Goal: Register for event/course

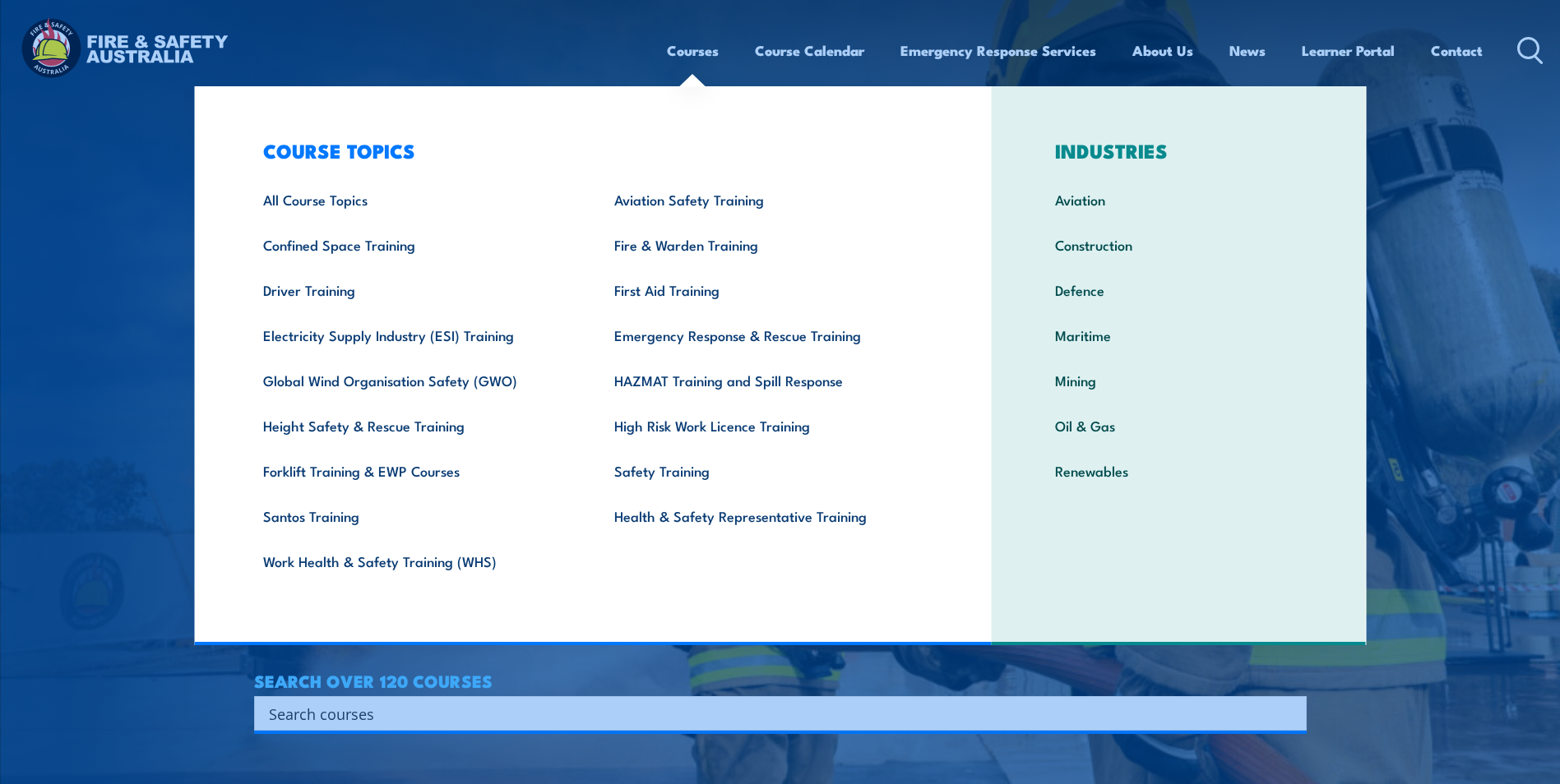
click at [692, 57] on link "Courses" at bounding box center [692, 50] width 52 height 43
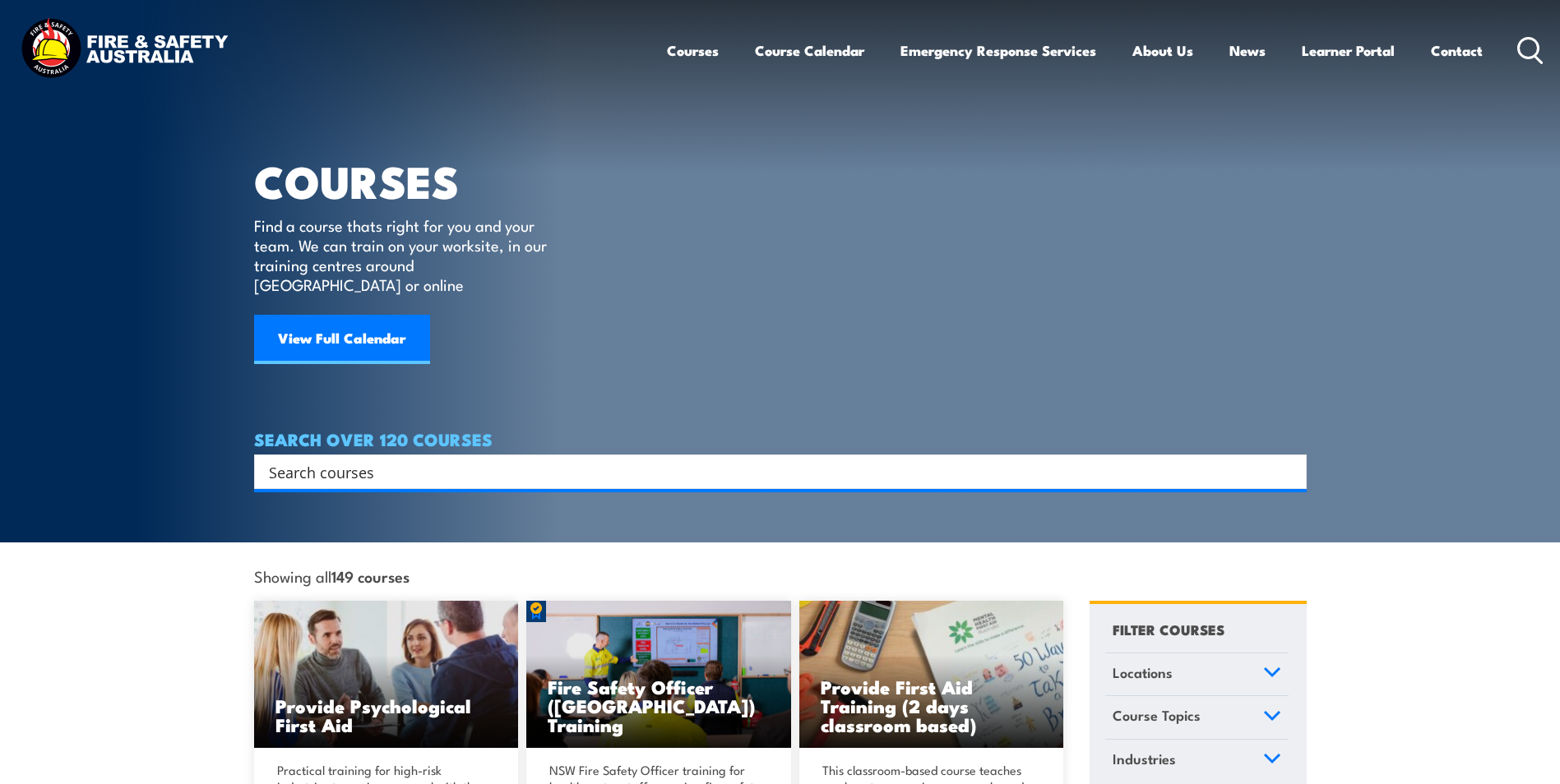
click at [390, 459] on input "Search input" at bounding box center [770, 471] width 1002 height 25
paste input "Training - Short Course Booking for Jye Meuleman - Inspect and test fire blanke…"
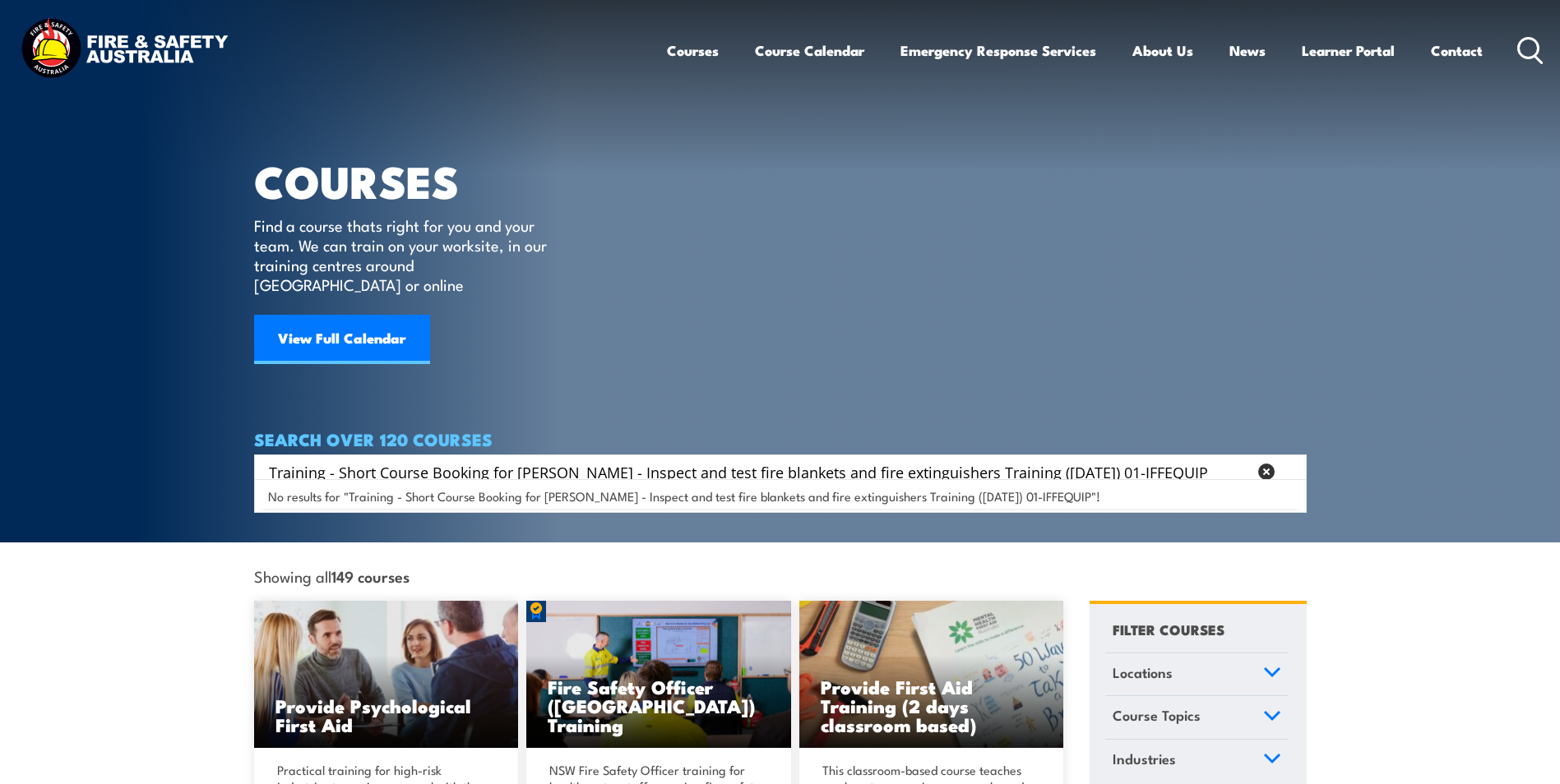
drag, startPoint x: 627, startPoint y: 452, endPoint x: 97, endPoint y: 455, distance: 530.0
click at [105, 455] on section "COURSES Find a course thats right for you and your team. We can train on your w…" at bounding box center [780, 271] width 1560 height 543
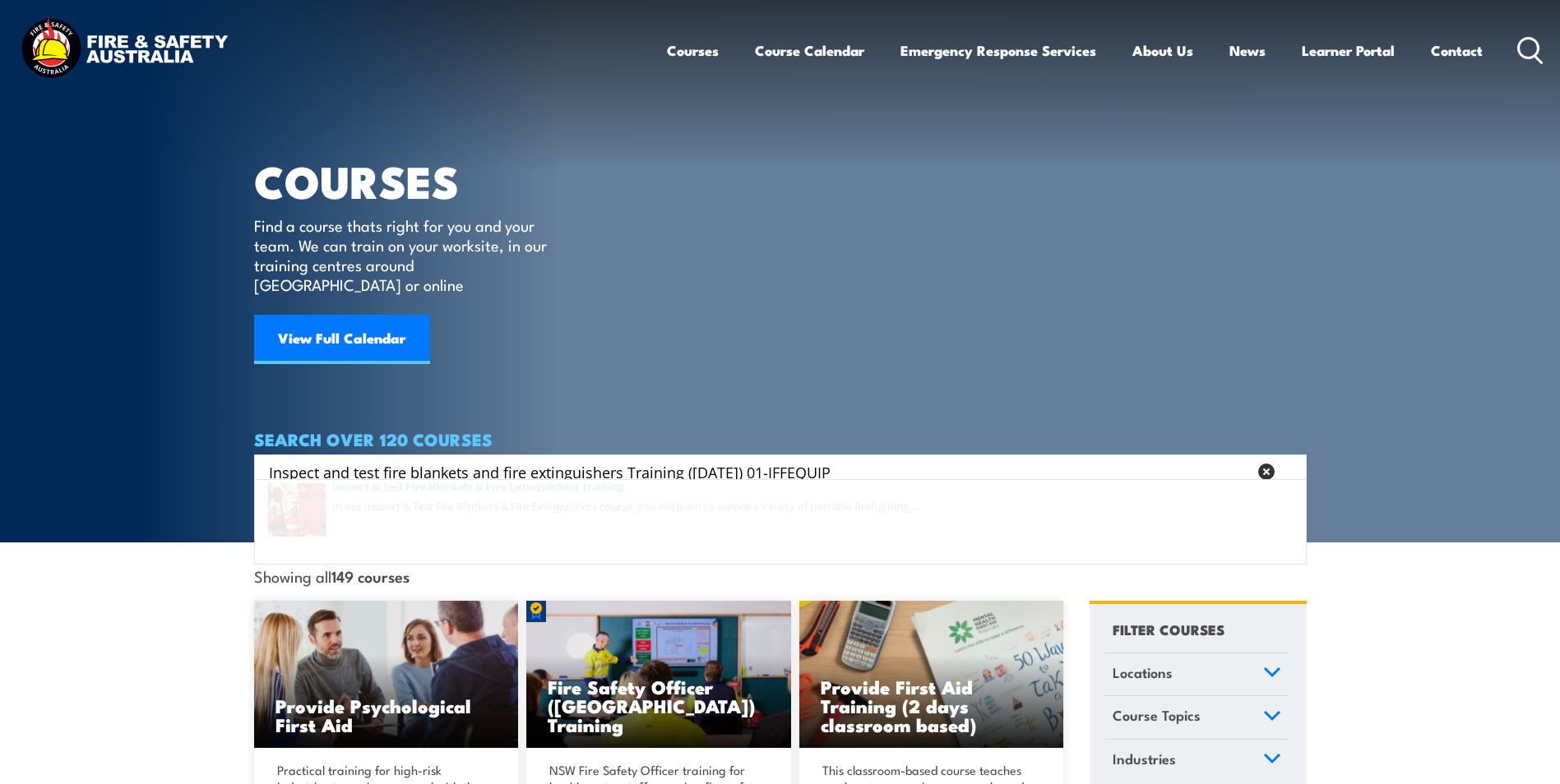
type input "Inspect and test fire blankets and fire extinguishers Training (15 December 202…"
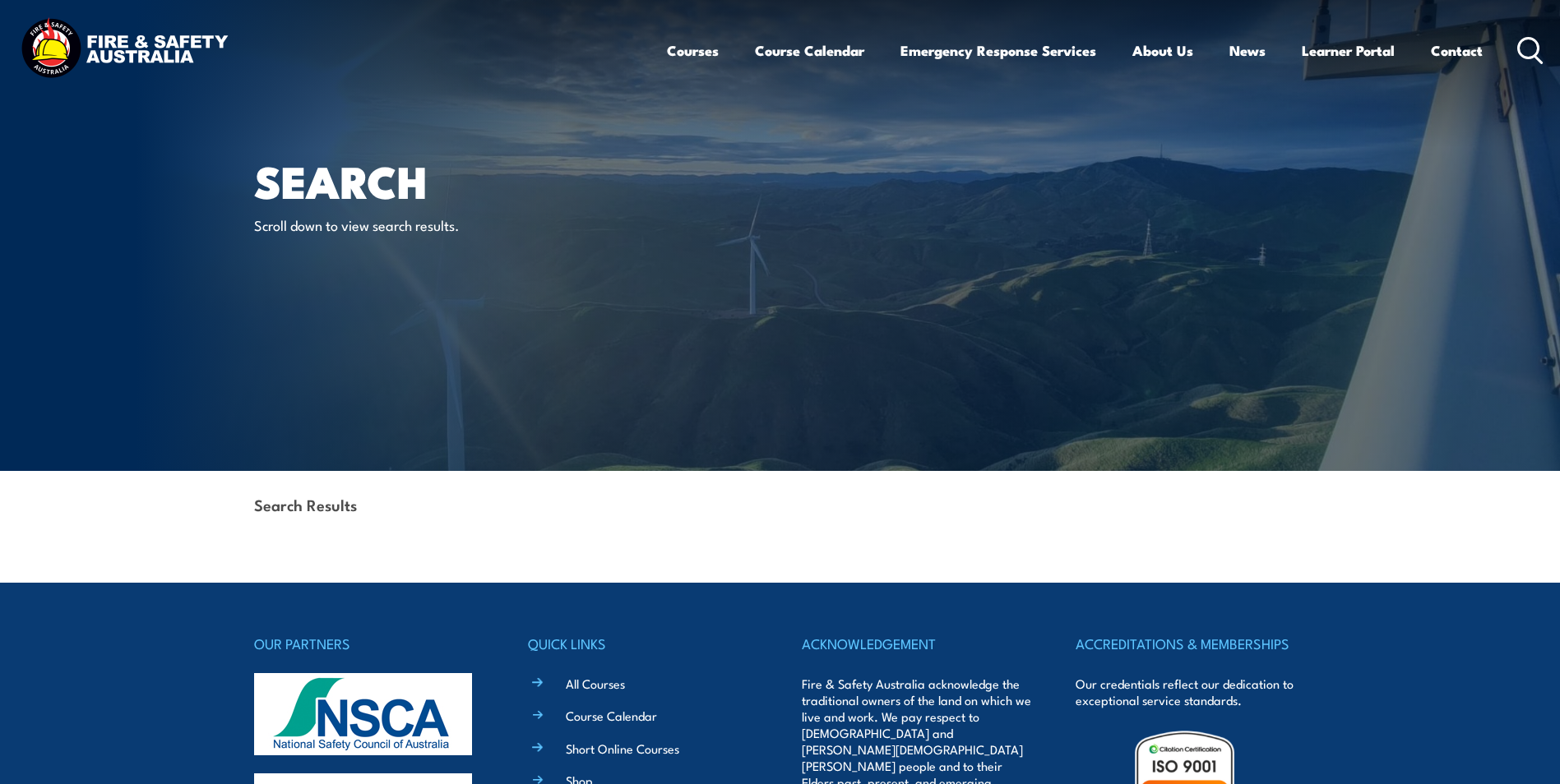
click at [770, 440] on article "Search Scroll down to view search results." at bounding box center [781, 236] width 1053 height 471
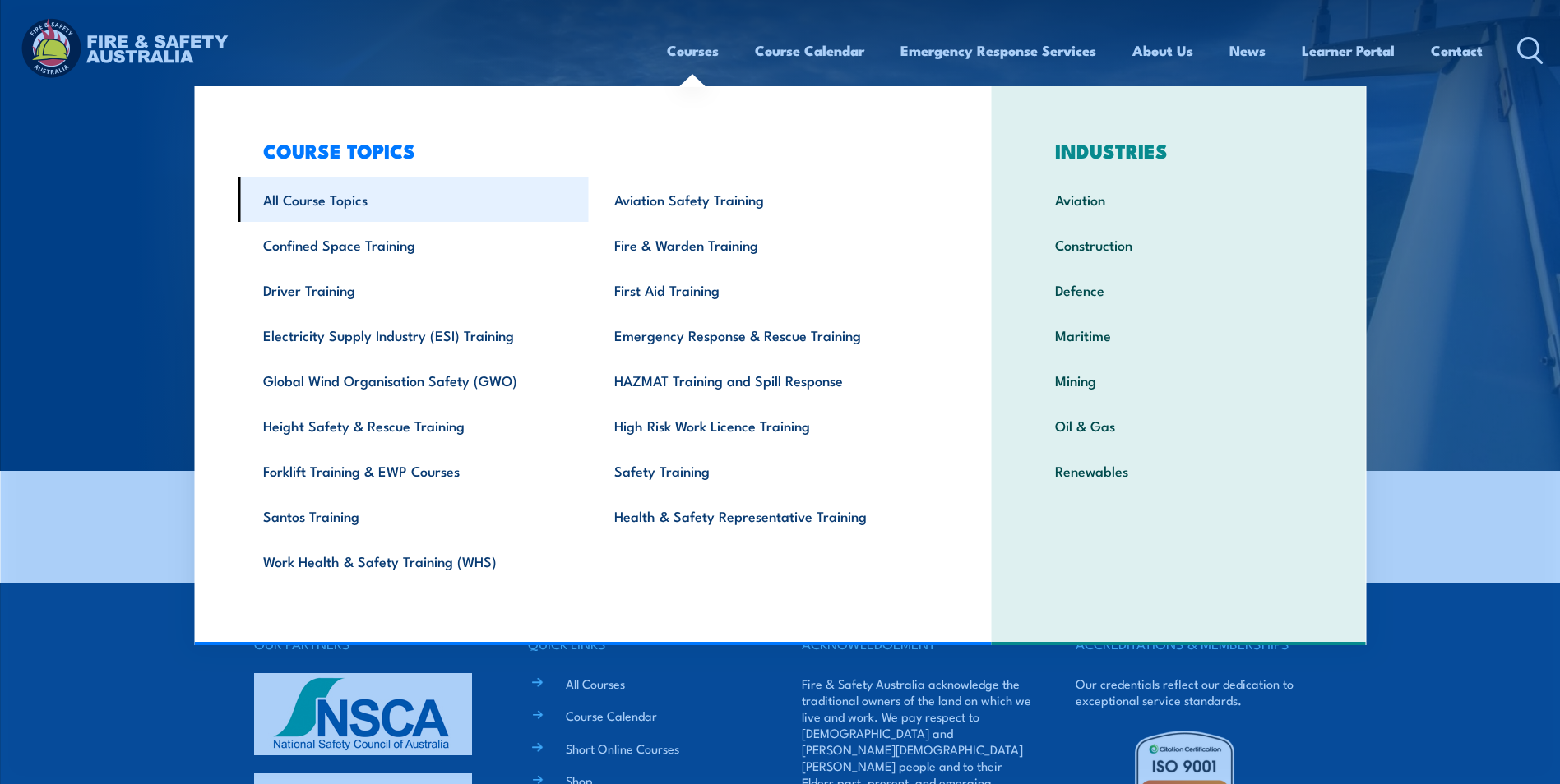
click at [281, 209] on link "All Course Topics" at bounding box center [413, 199] width 351 height 45
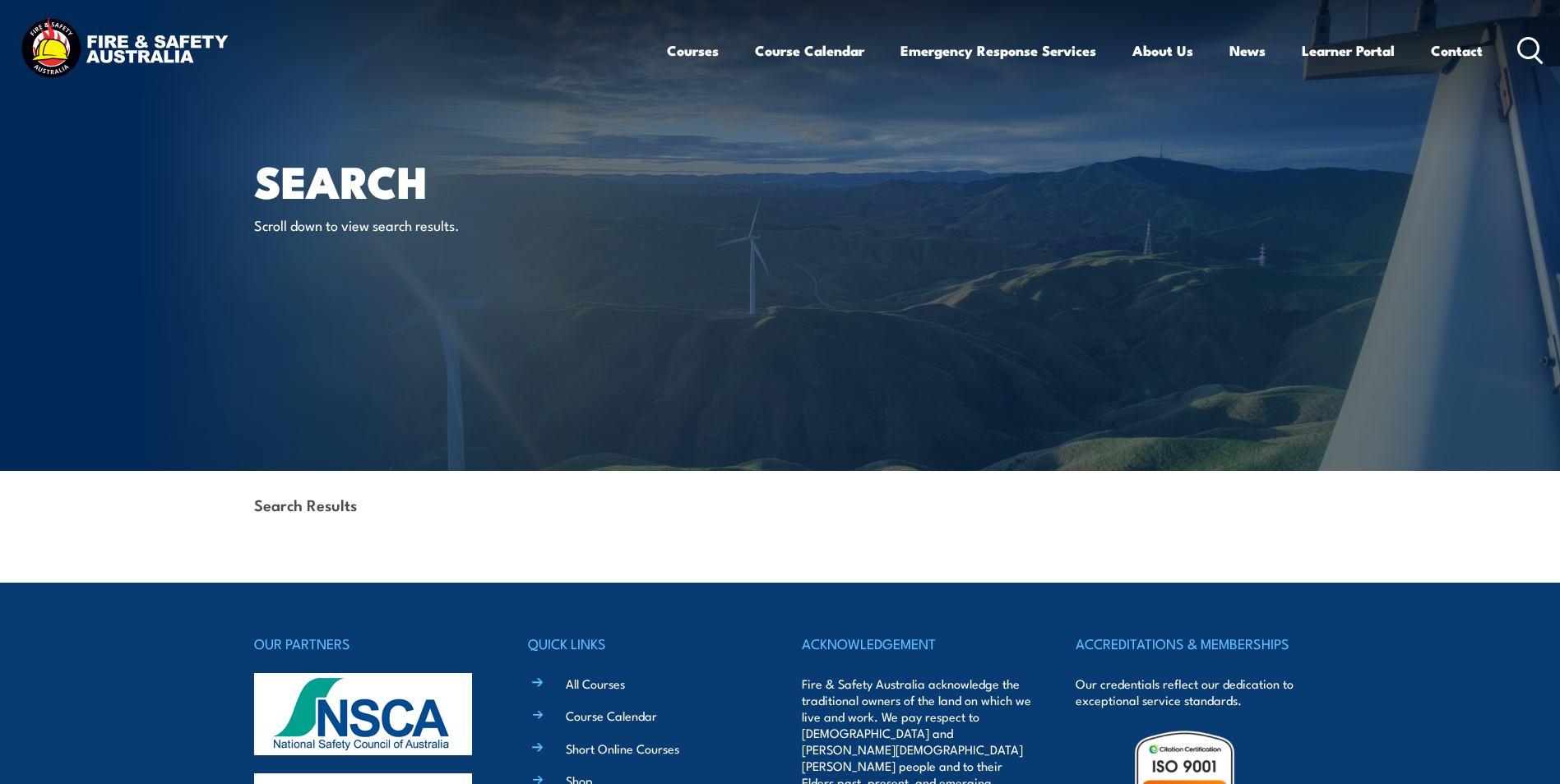
click at [1532, 48] on icon at bounding box center [1530, 51] width 26 height 27
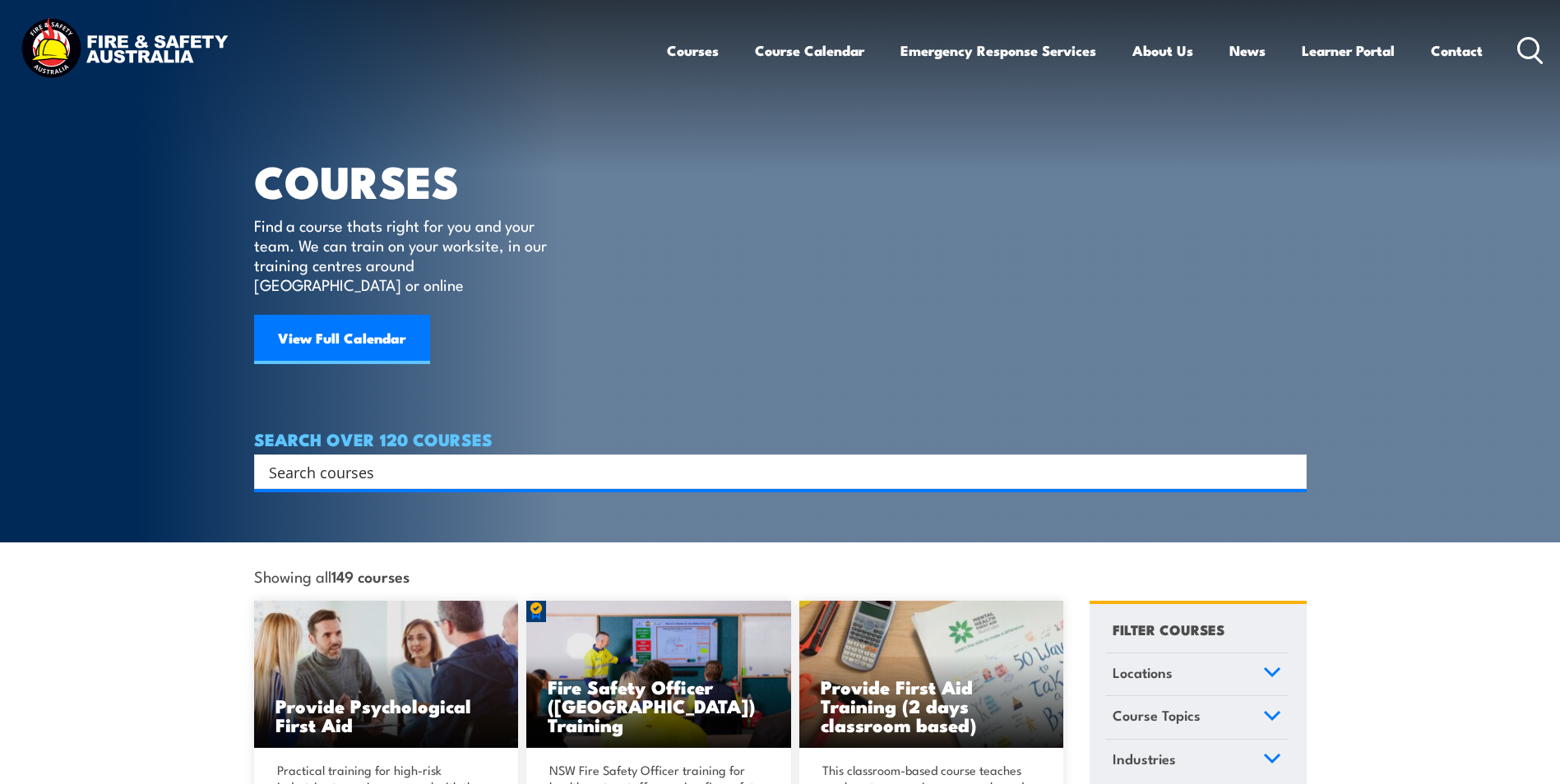
click at [344, 462] on input "Search input" at bounding box center [770, 471] width 1002 height 25
paste input "Inspect and test fire blankets and fire extinguishers Training"
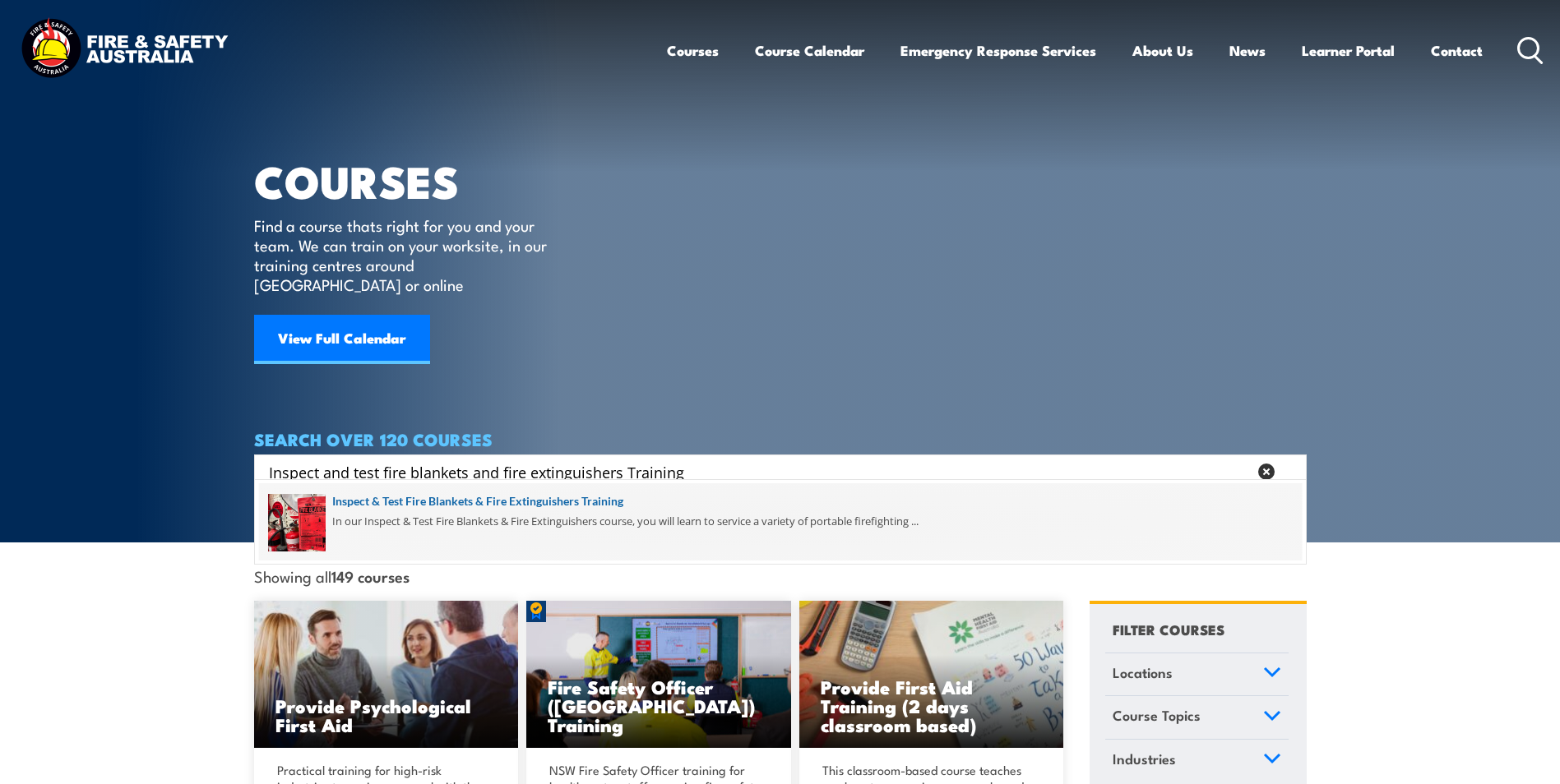
type input "Inspect and test fire blankets and fire extinguishers Training"
click at [347, 527] on span at bounding box center [781, 521] width 1043 height 77
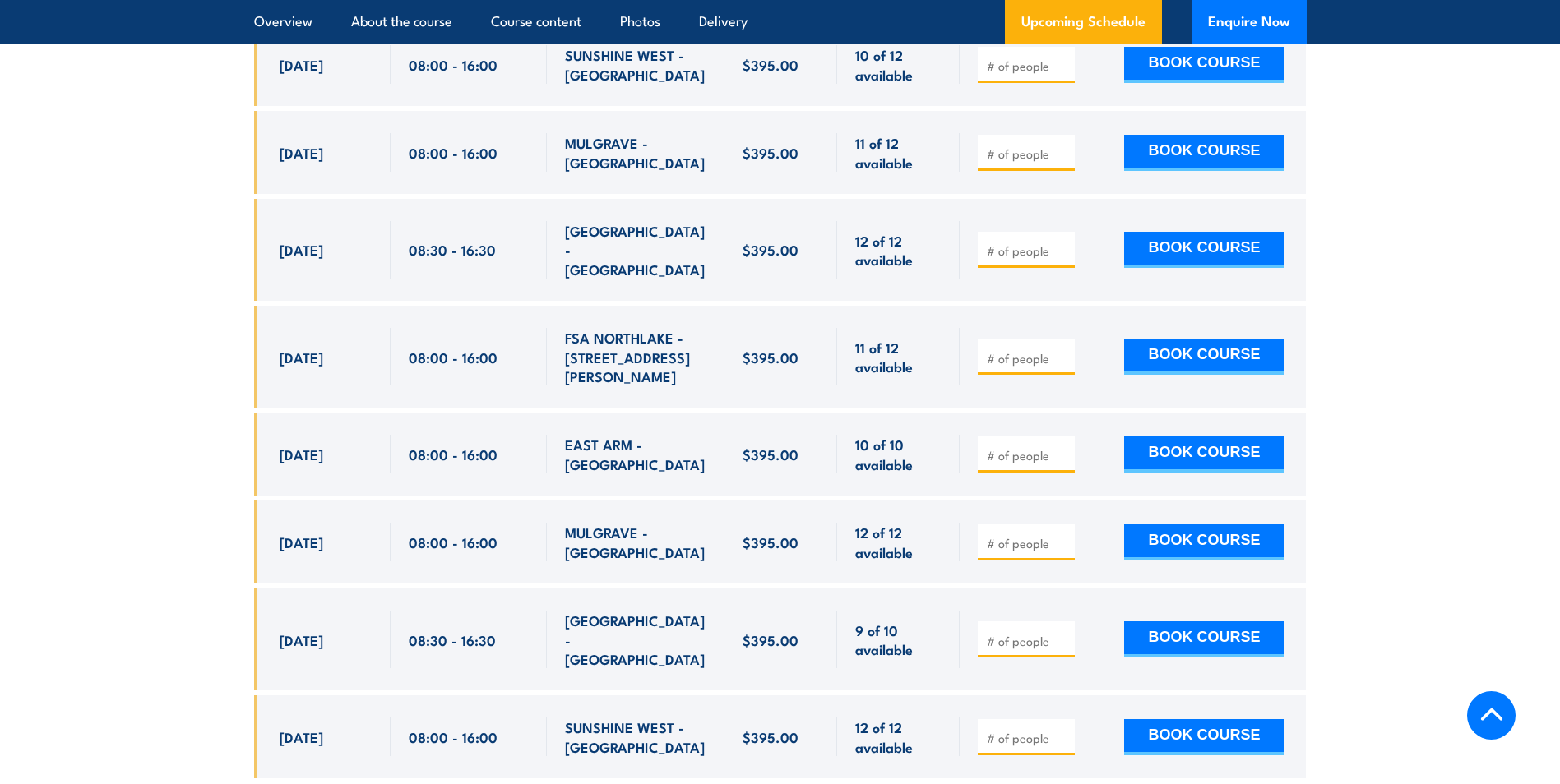
scroll to position [4769, 0]
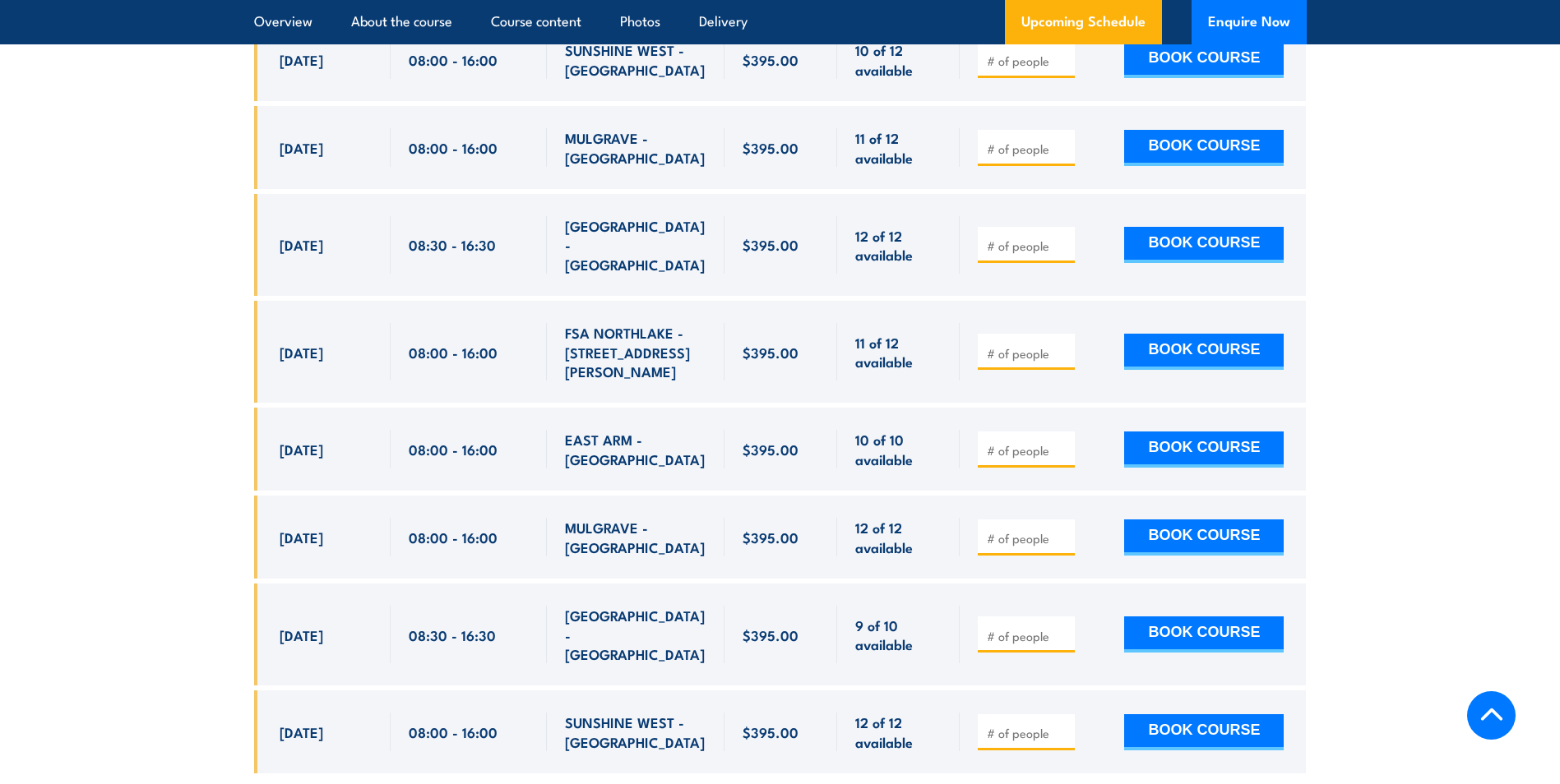
click at [1024, 628] on input "number" at bounding box center [1028, 636] width 83 height 16
type input "1"
click at [1060, 628] on input "1" at bounding box center [1028, 636] width 83 height 16
click at [1191, 616] on button "BOOK COURSE" at bounding box center [1204, 634] width 160 height 37
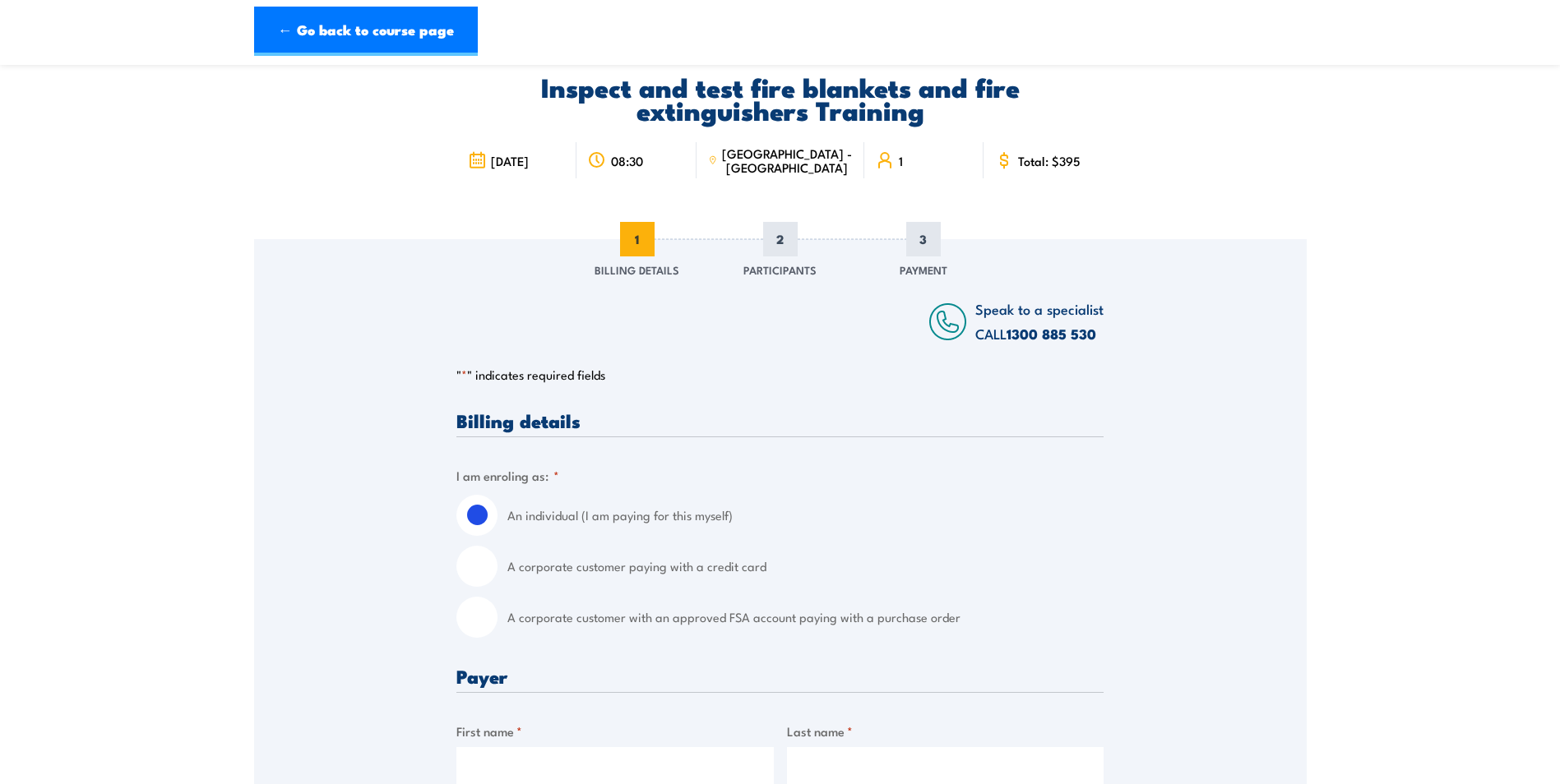
scroll to position [164, 0]
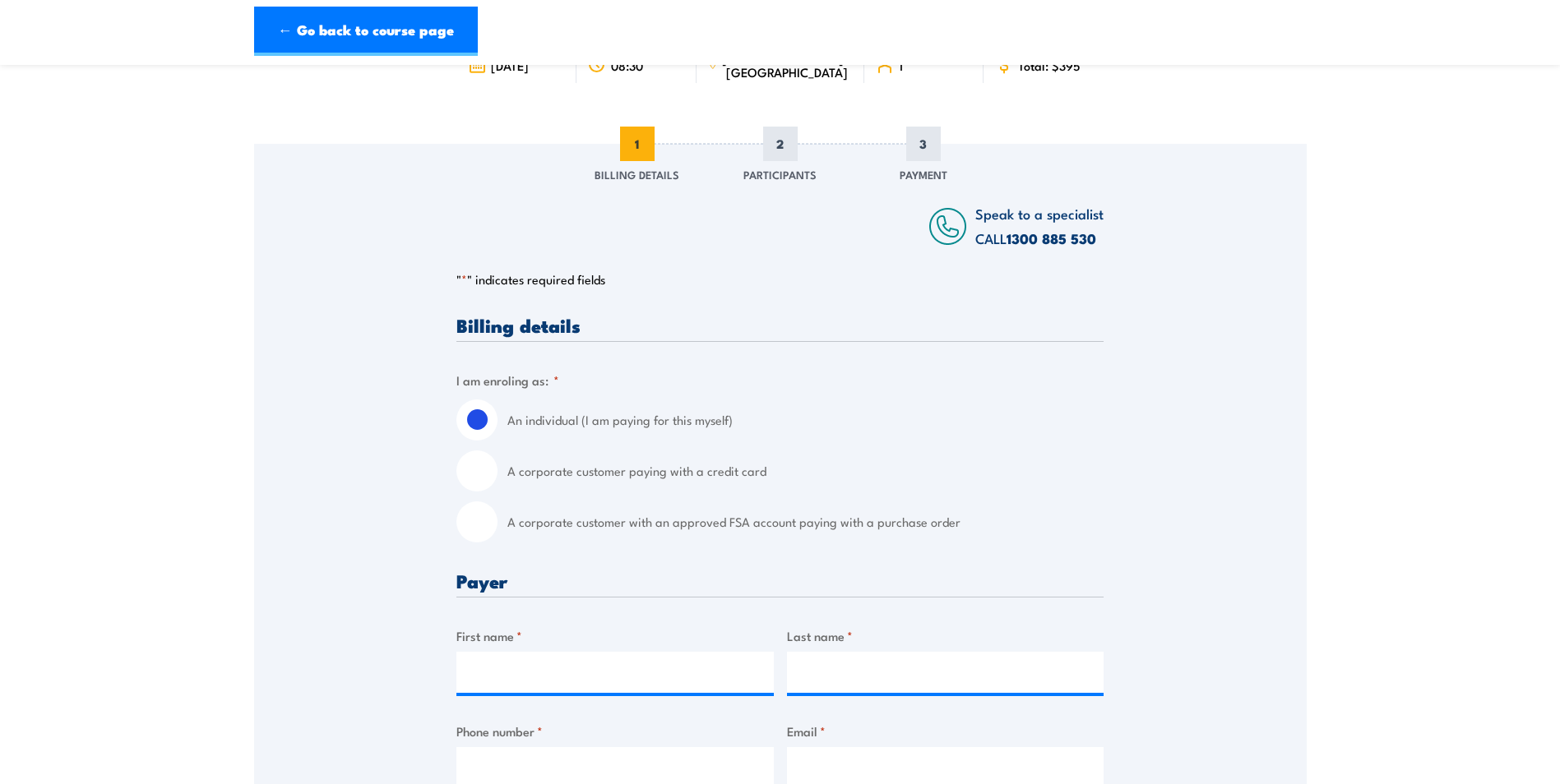
click at [622, 480] on label "A corporate customer paying with a credit card" at bounding box center [806, 471] width 596 height 41
click at [498, 480] on input "A corporate customer paying with a credit card" at bounding box center [477, 471] width 41 height 41
radio input "true"
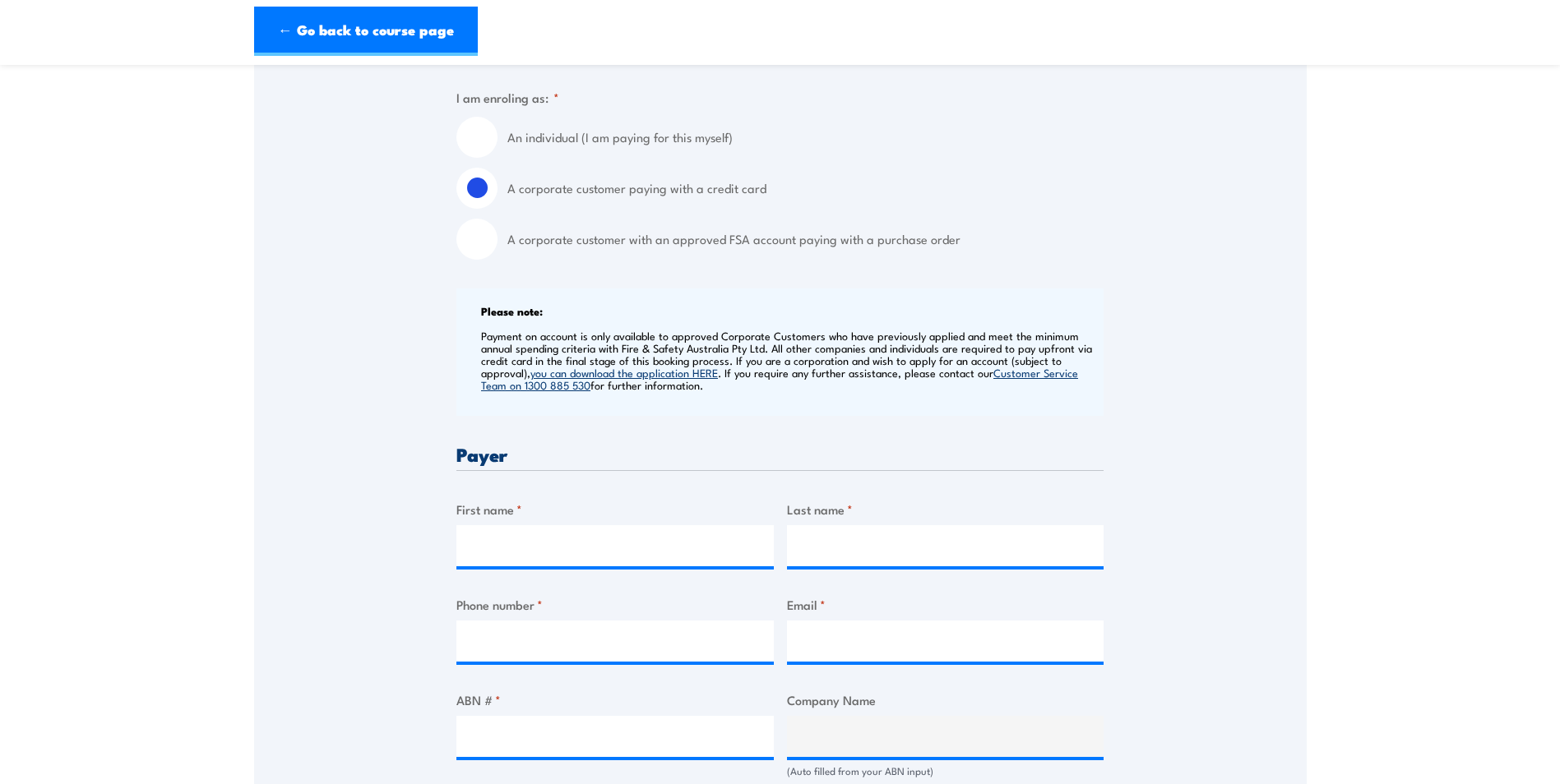
scroll to position [493, 0]
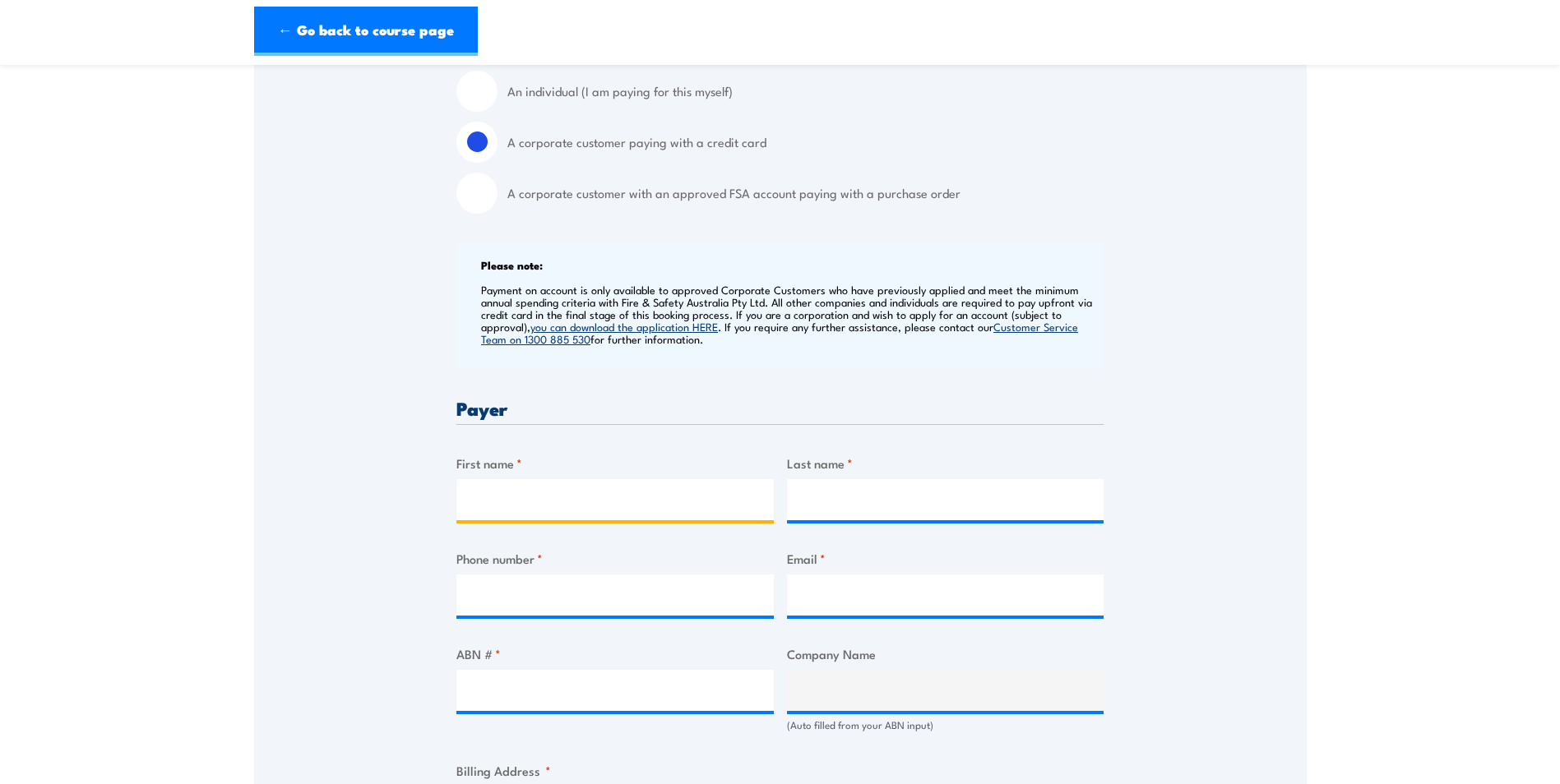
click at [599, 489] on input "First name *" at bounding box center [615, 500] width 317 height 41
click at [565, 502] on input "First name *" at bounding box center [615, 500] width 317 height 41
type input "[PERSON_NAME]"
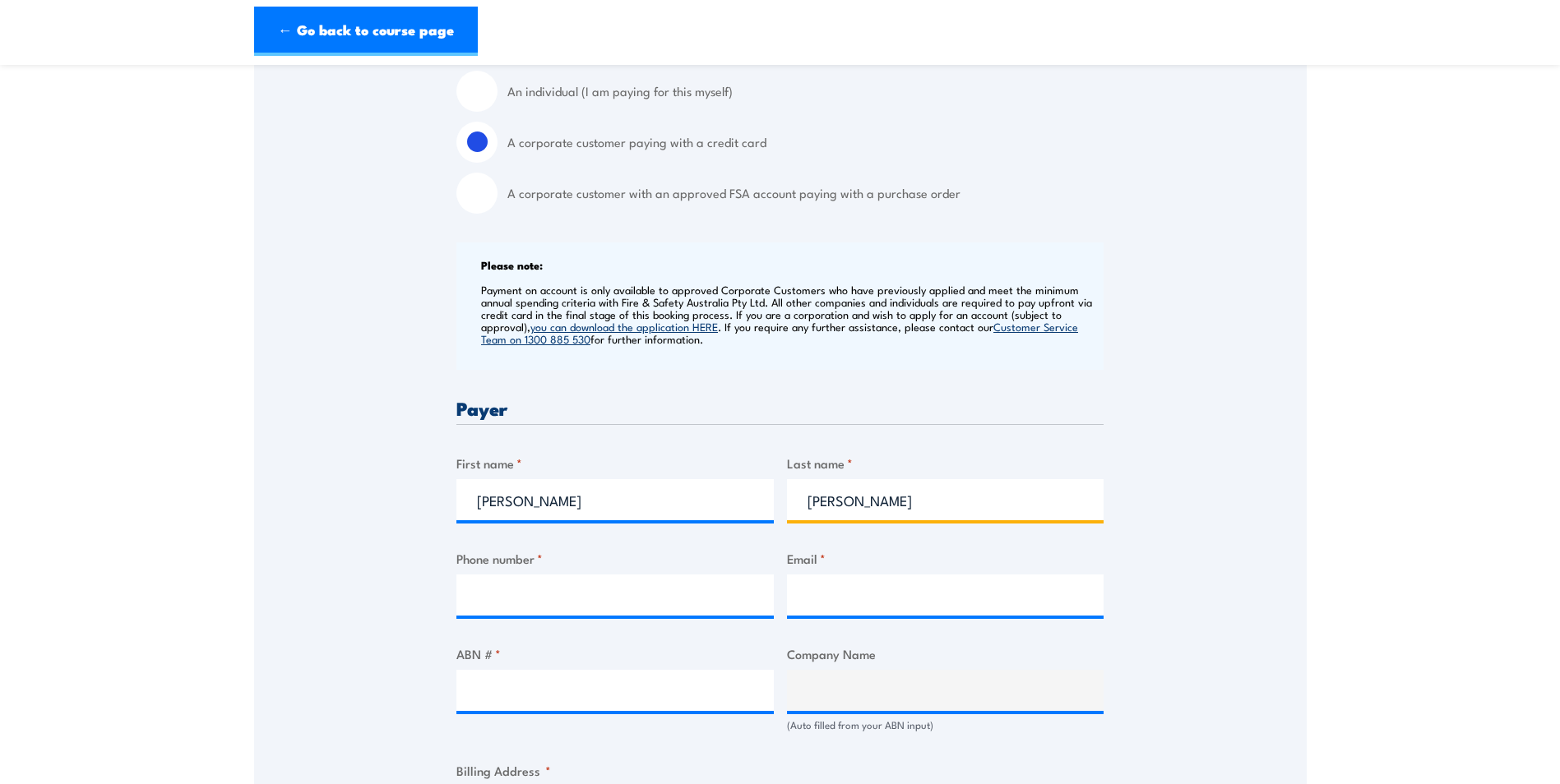
type input "[PERSON_NAME]"
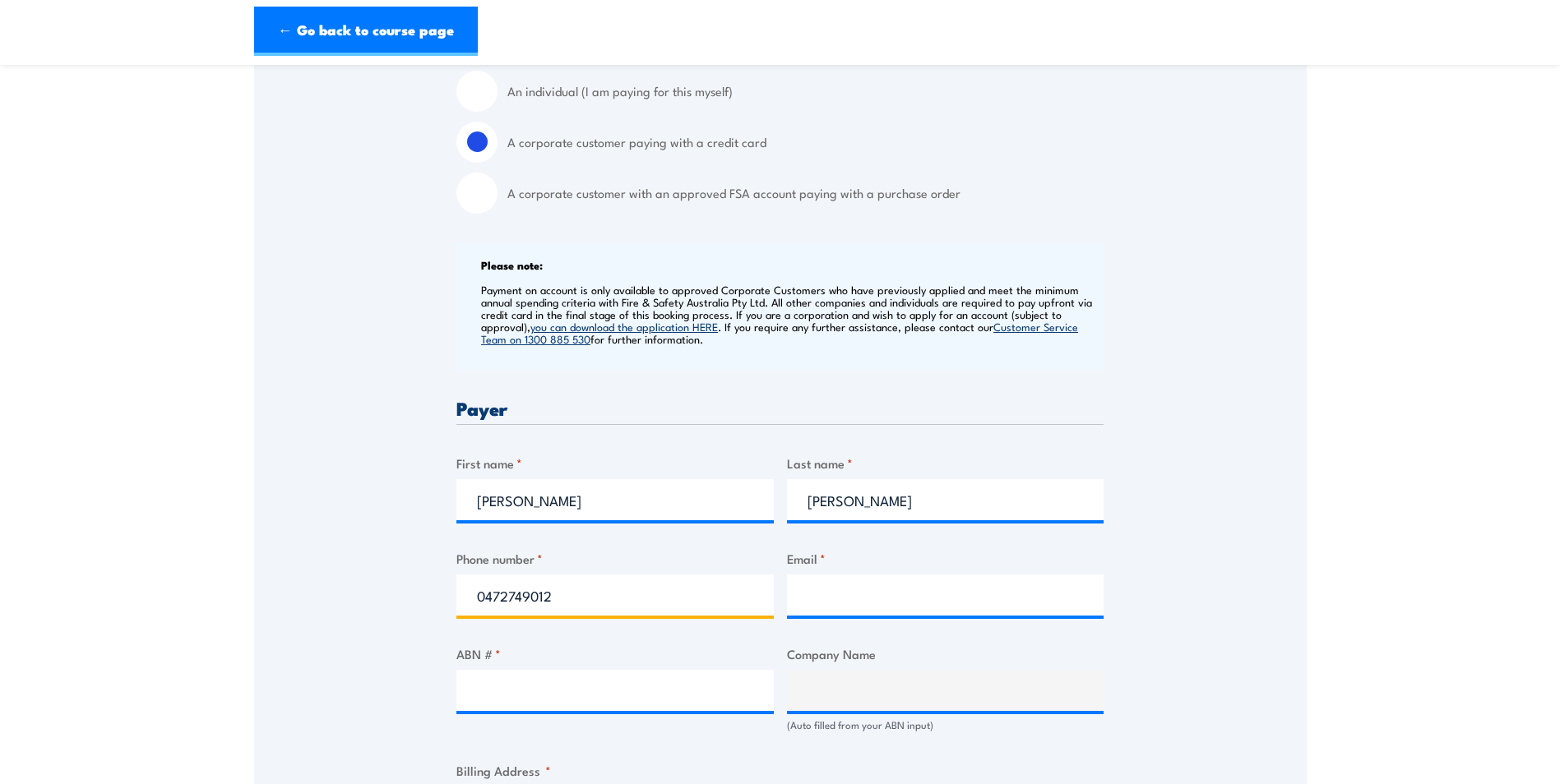
type input "0472749012"
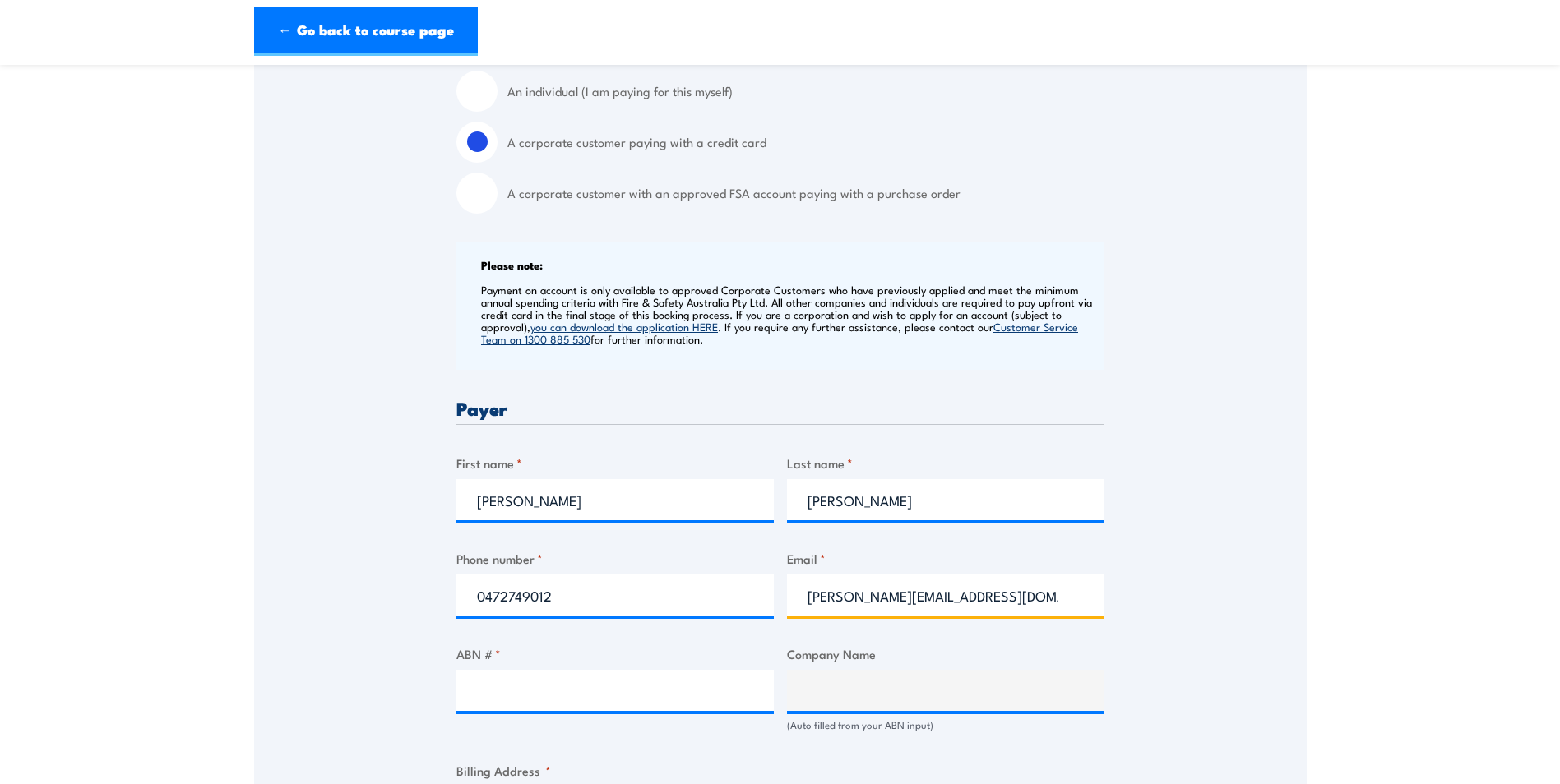
type input "[PERSON_NAME][EMAIL_ADDRESS][DOMAIN_NAME]"
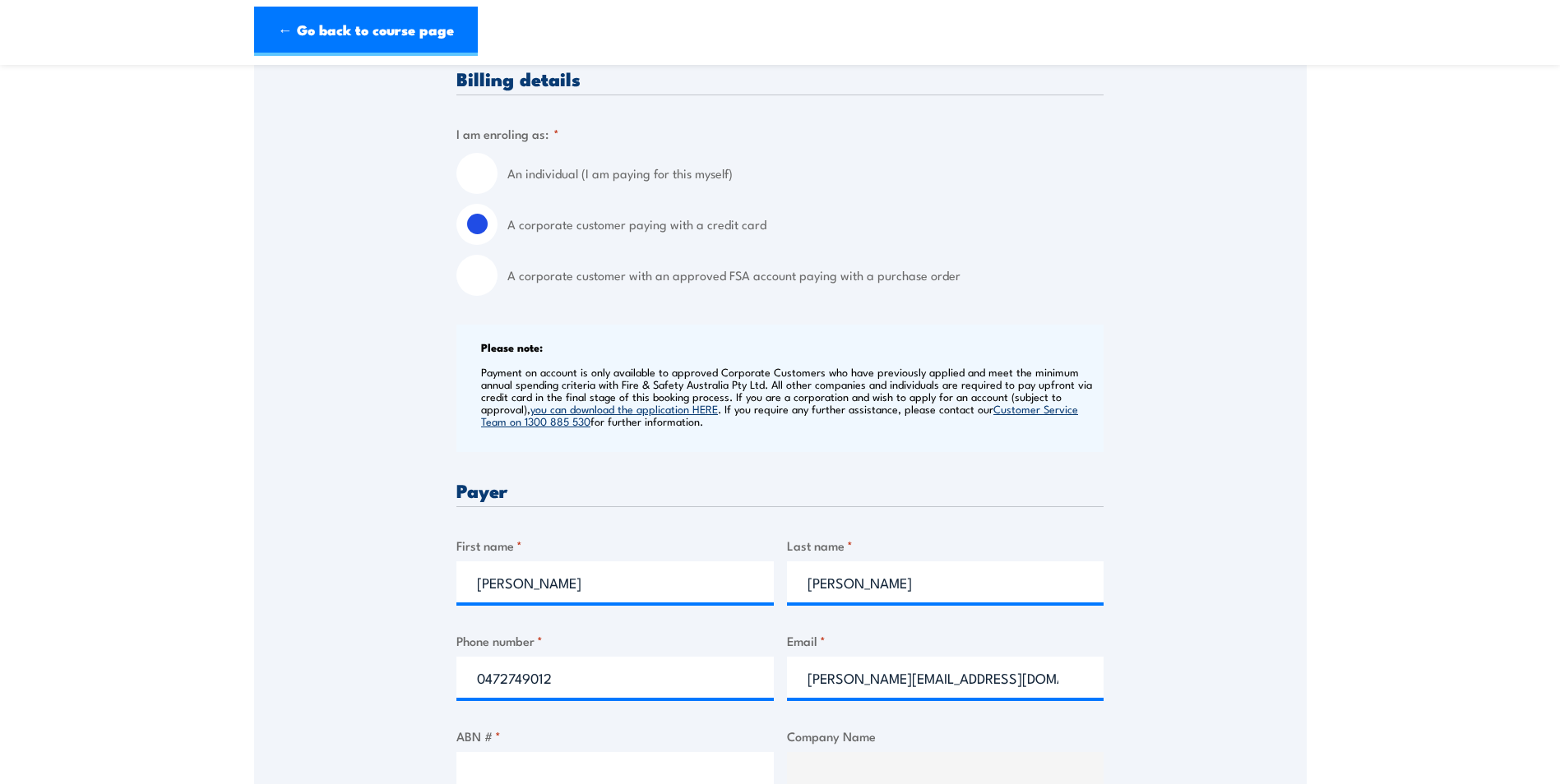
scroll to position [740, 0]
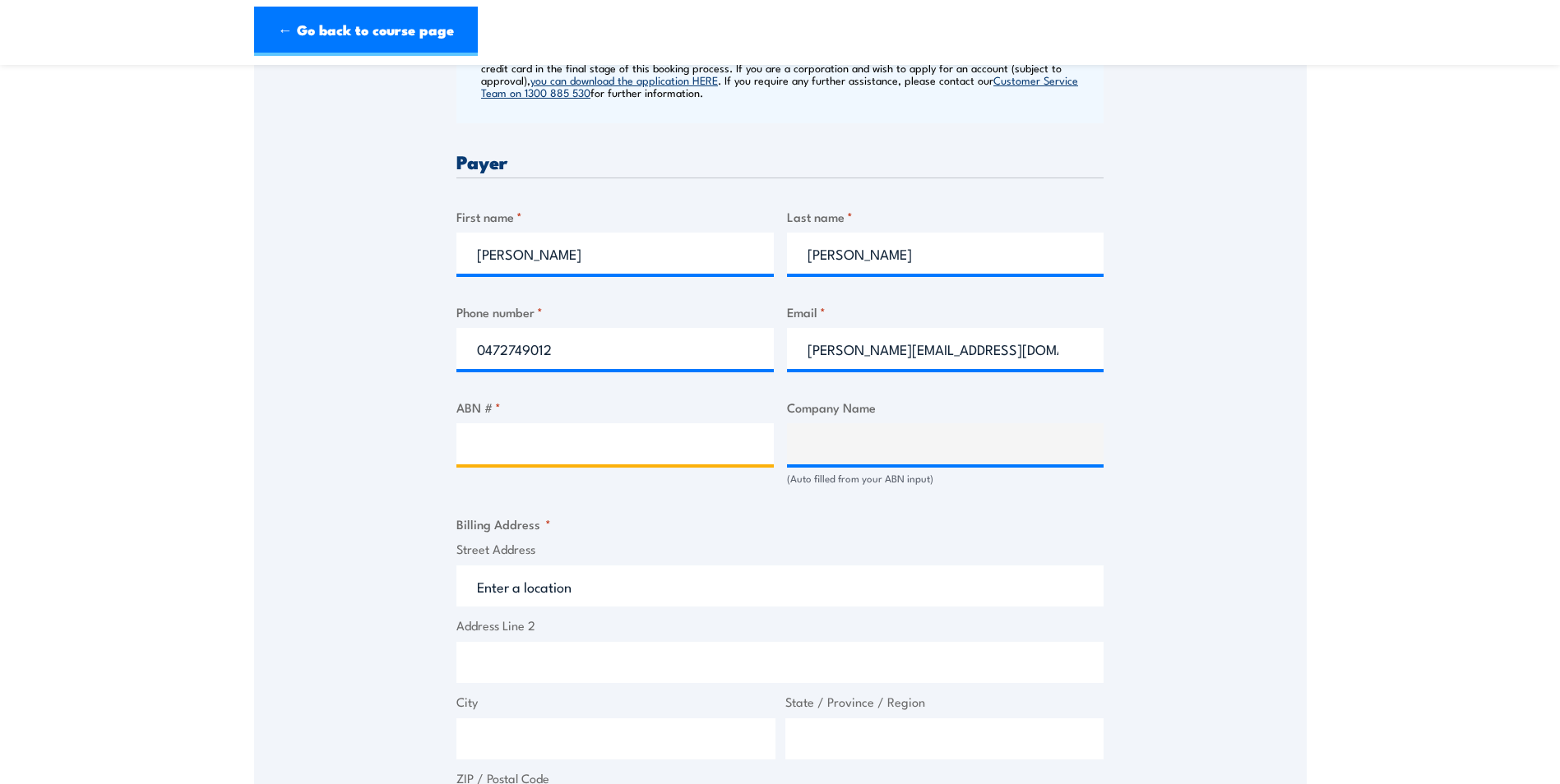
click at [630, 435] on input "ABN # *" at bounding box center [615, 444] width 317 height 41
type input "V"
paste input "11 093 114 553"
type input "11 093 114 553"
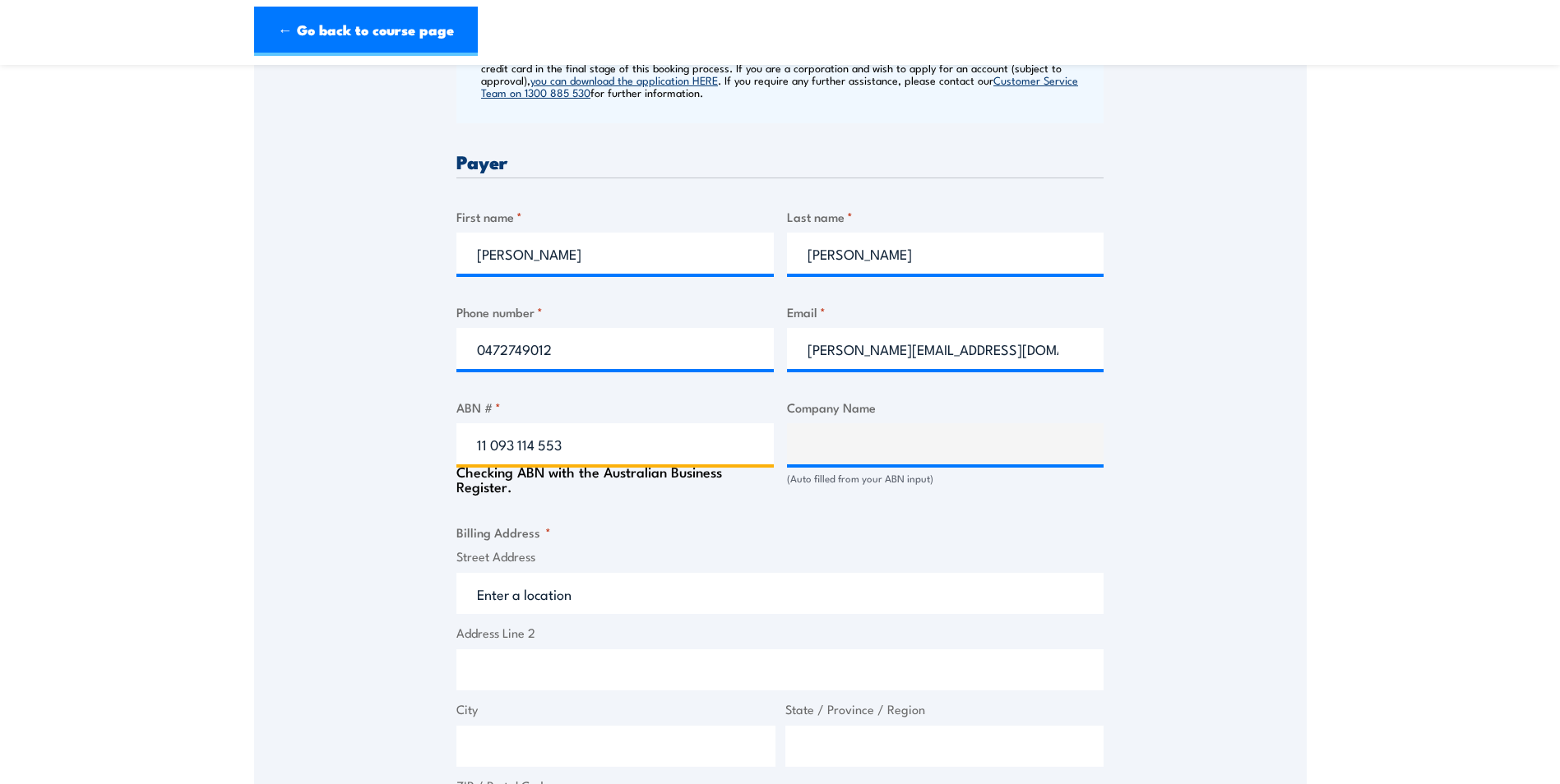
type input "VENTIA AUSTRALIA PTY LTD"
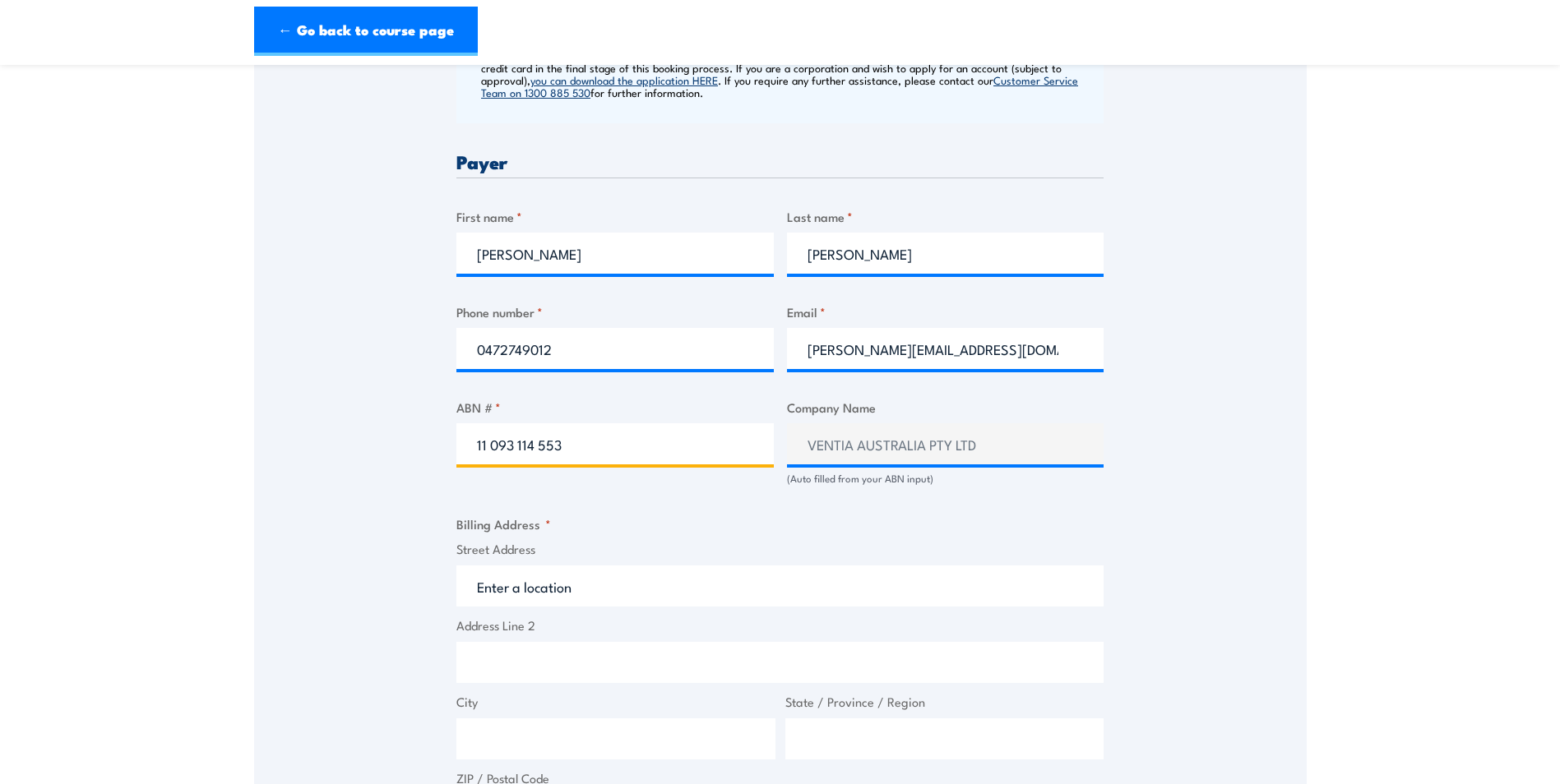
type input "11 093 114 553"
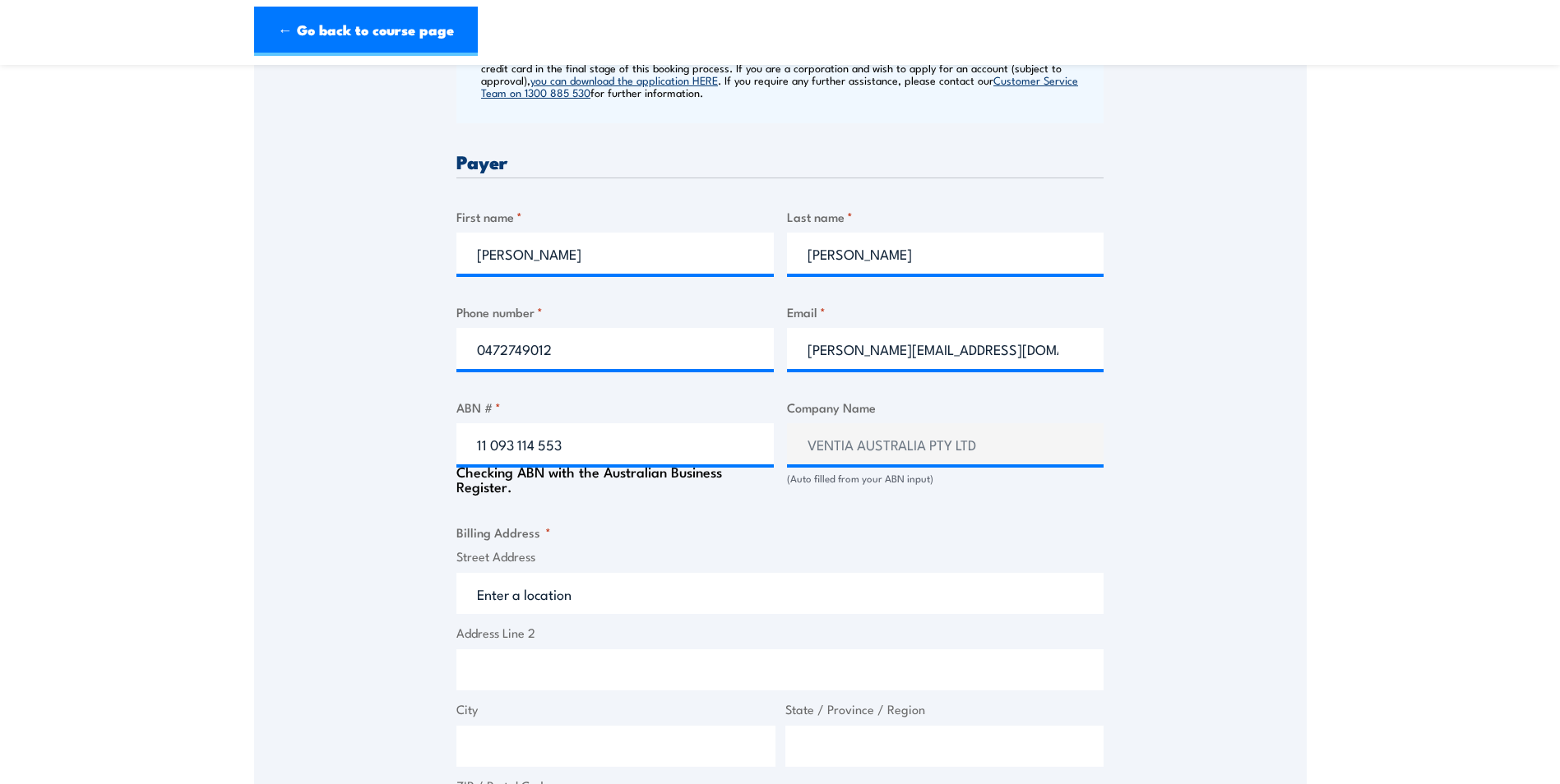
click at [812, 529] on fieldset "Billing Address * Street Address Address Line 2 City State / Province / Region …" at bounding box center [780, 683] width 647 height 321
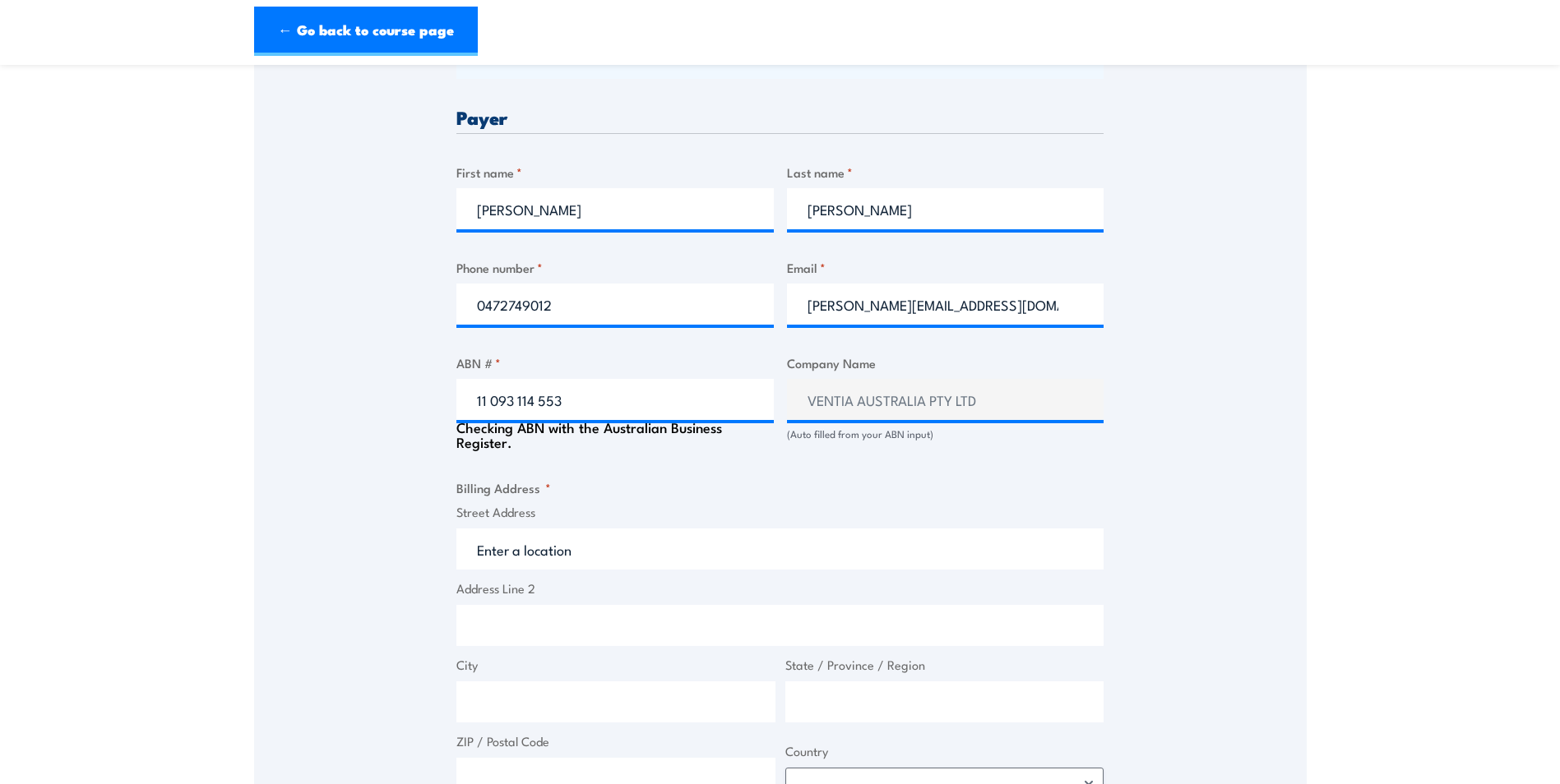
scroll to position [822, 0]
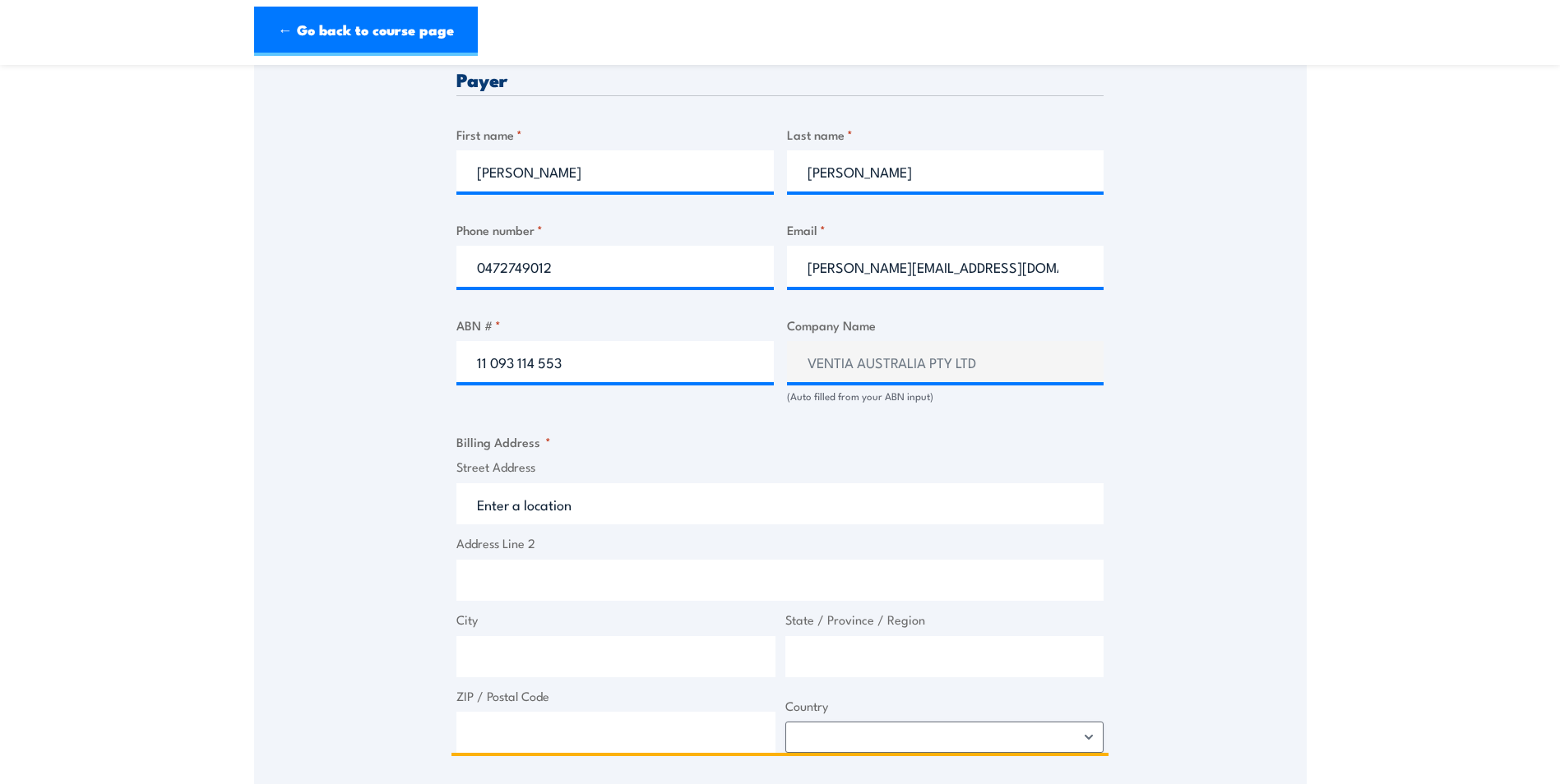
click at [628, 510] on input "Street Address" at bounding box center [780, 503] width 647 height 41
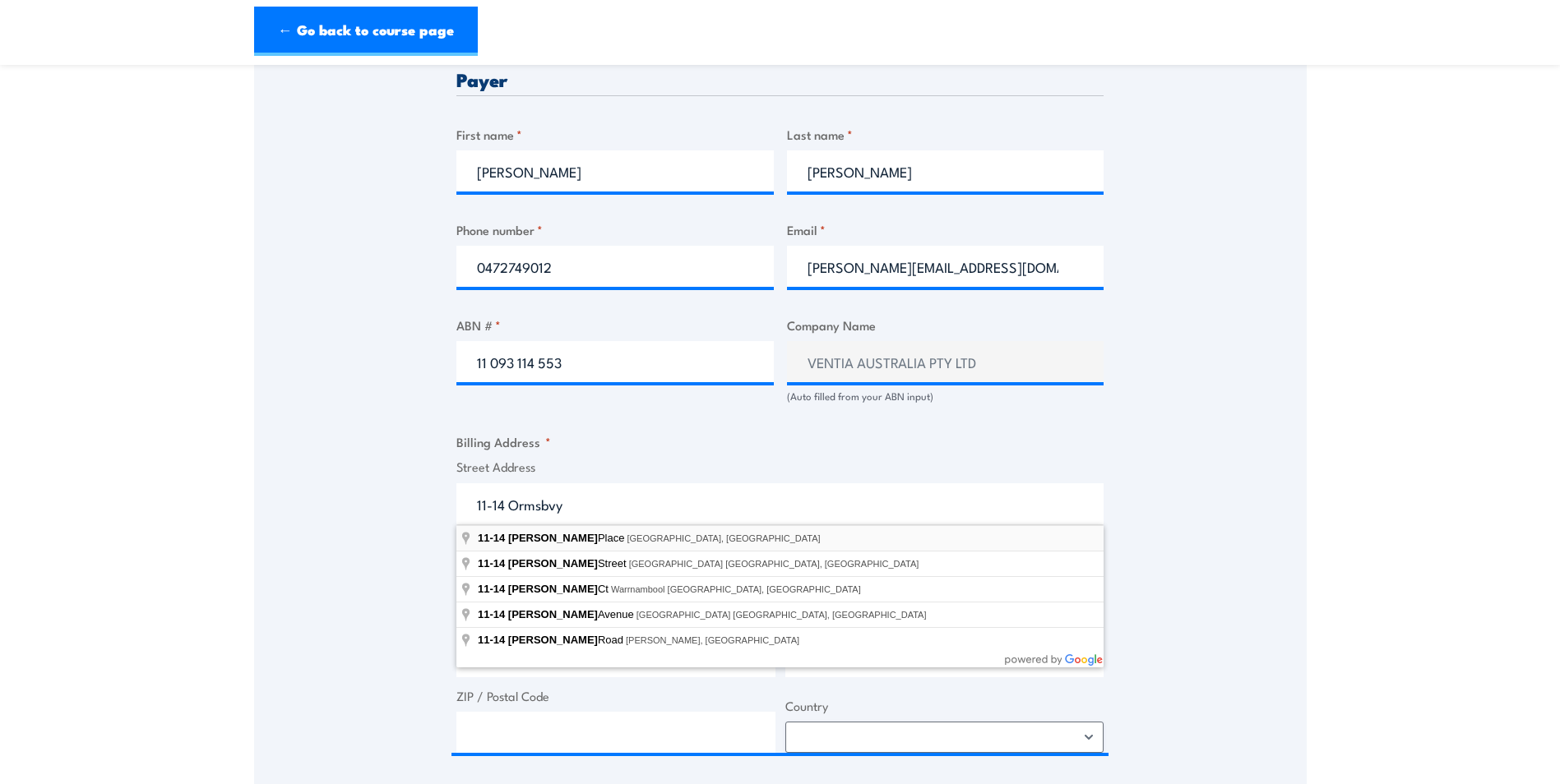
type input "[STREET_ADDRESS][PERSON_NAME]"
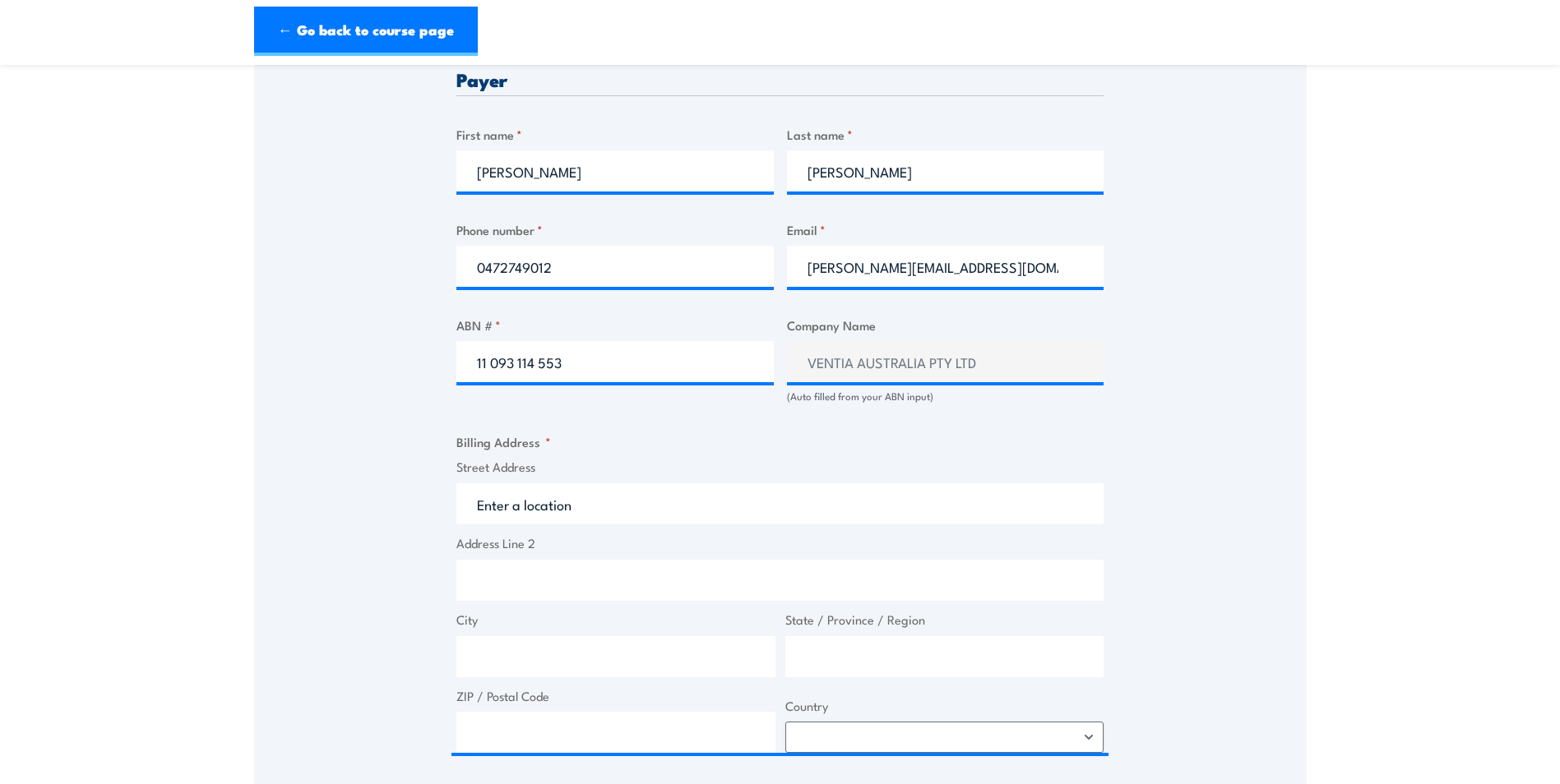
type input "11-14 [PERSON_NAME]"
type input "[GEOGRAPHIC_DATA]"
type input "2164"
select select "[GEOGRAPHIC_DATA]"
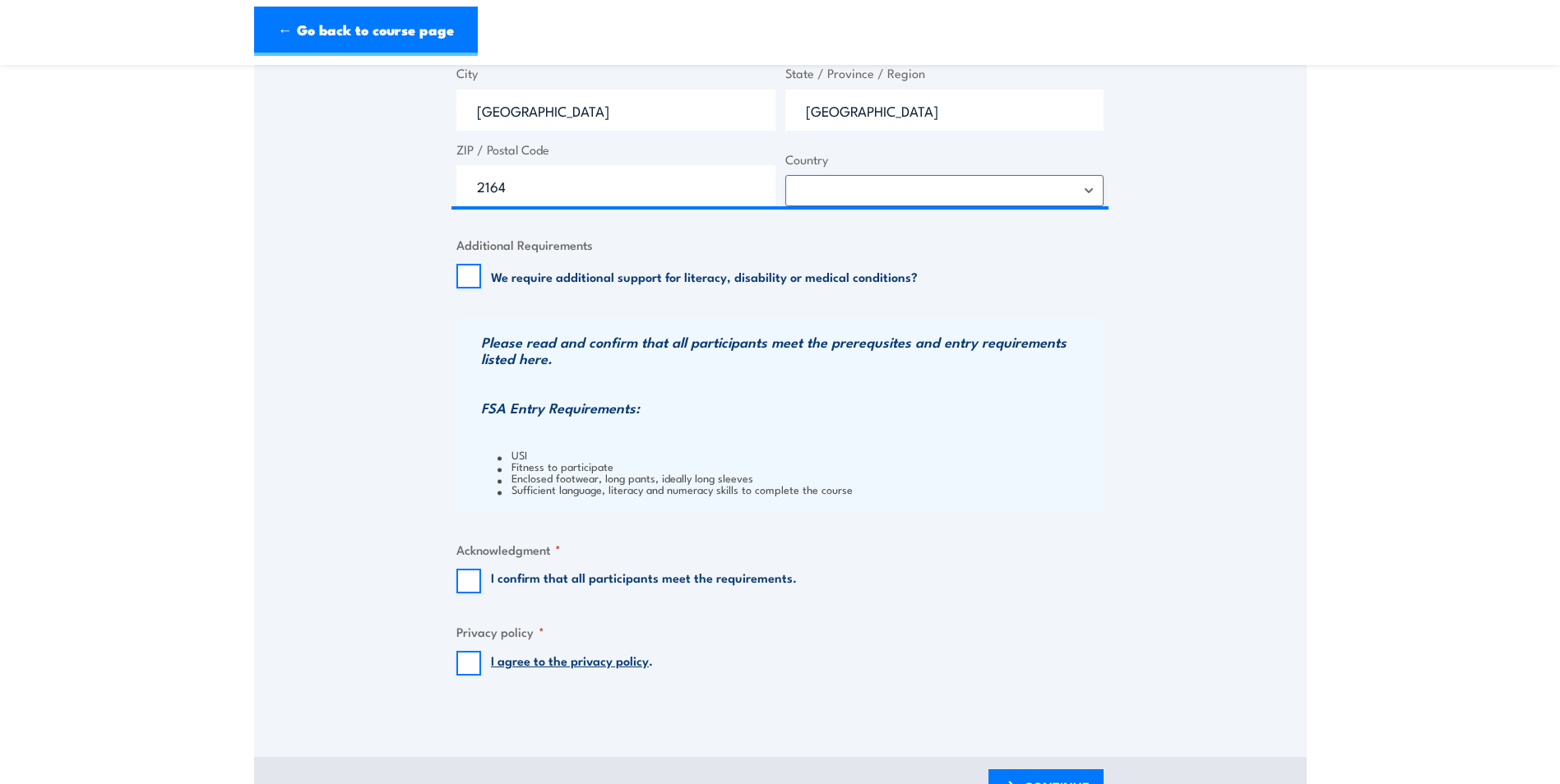
scroll to position [1398, 0]
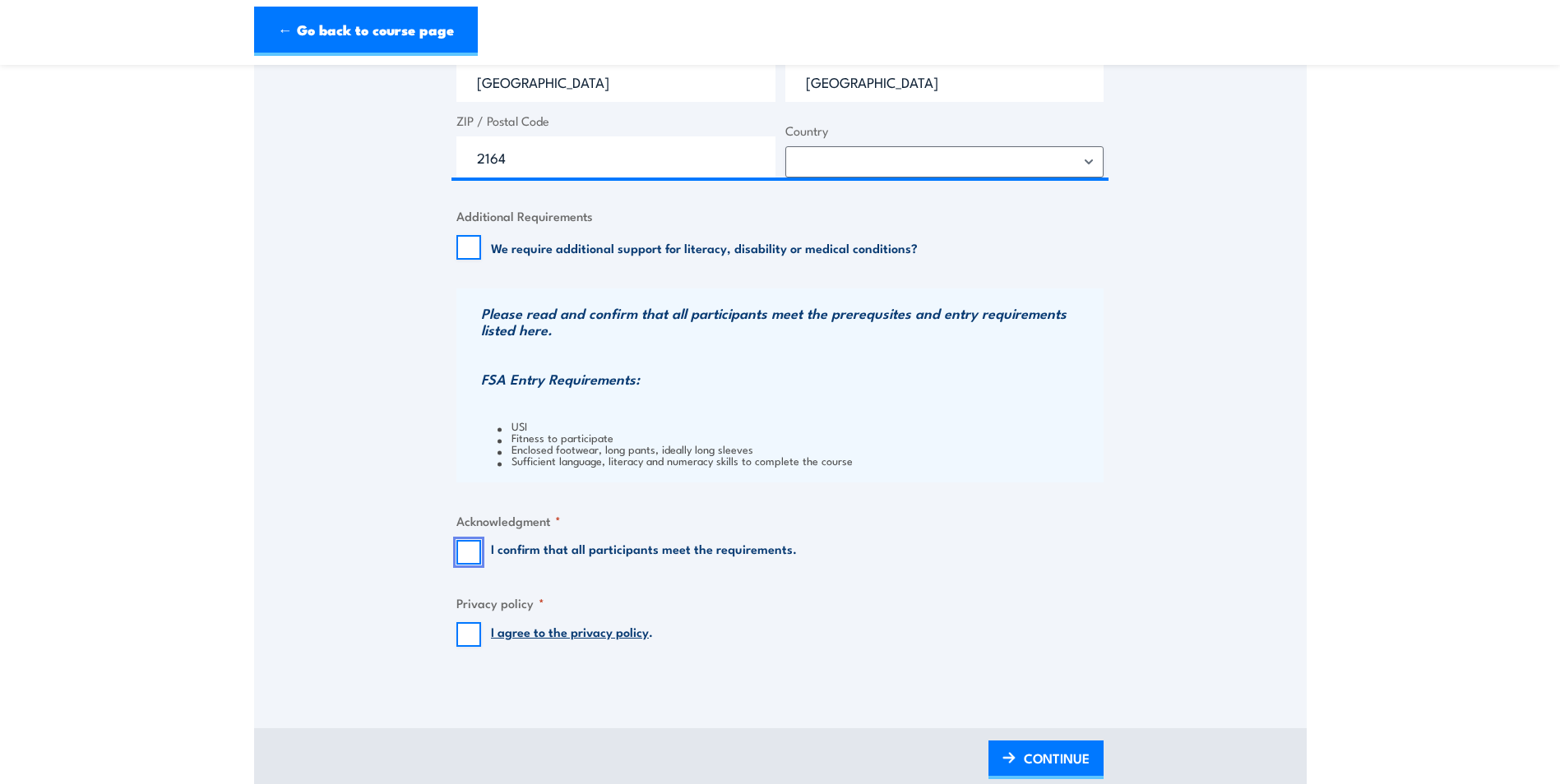
click at [475, 552] on input "I confirm that all participants meet the requirements." at bounding box center [469, 552] width 25 height 25
checkbox input "true"
click at [478, 636] on input "I agree to the privacy policy ." at bounding box center [469, 634] width 25 height 25
checkbox input "true"
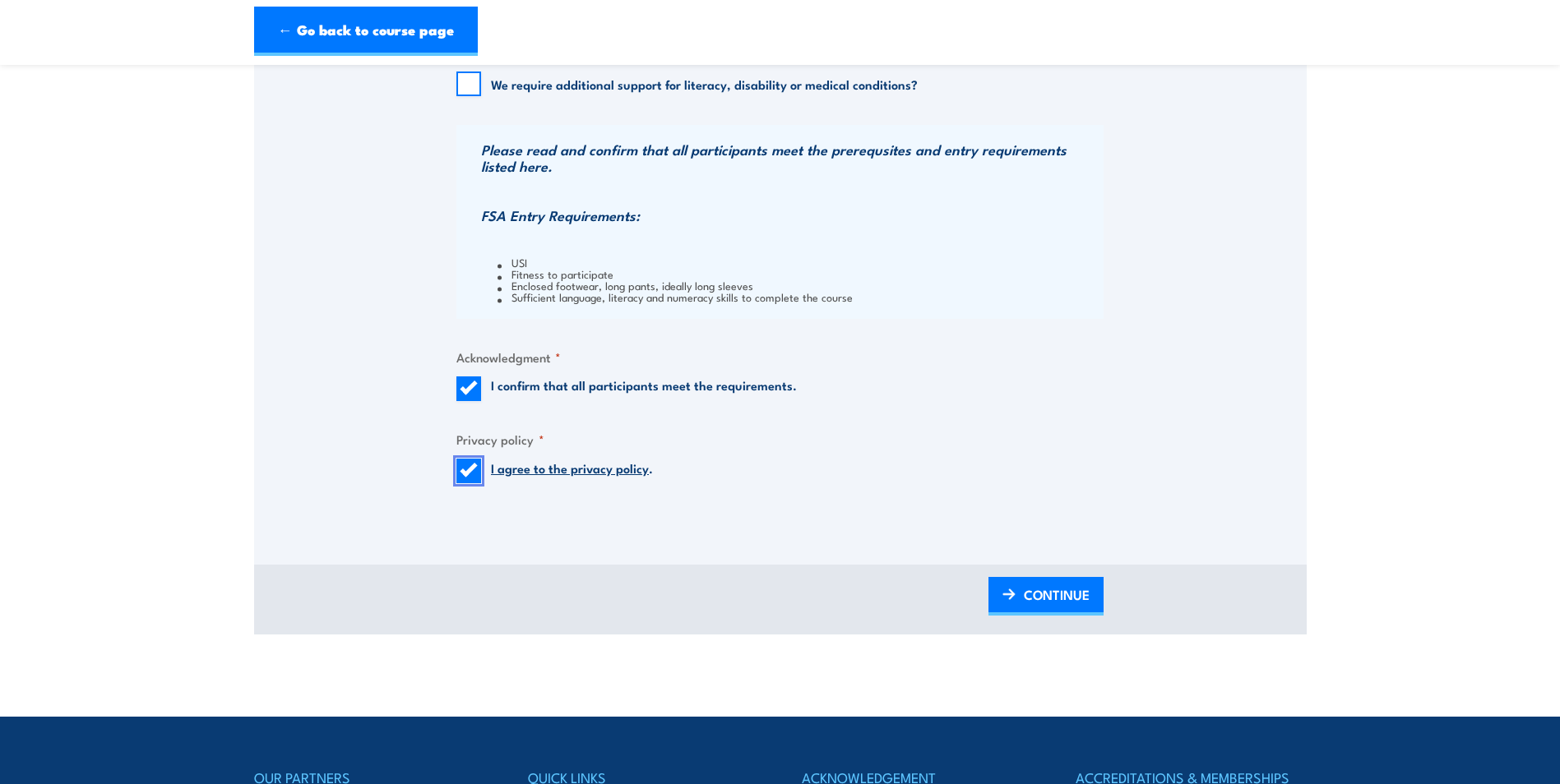
scroll to position [1562, 0]
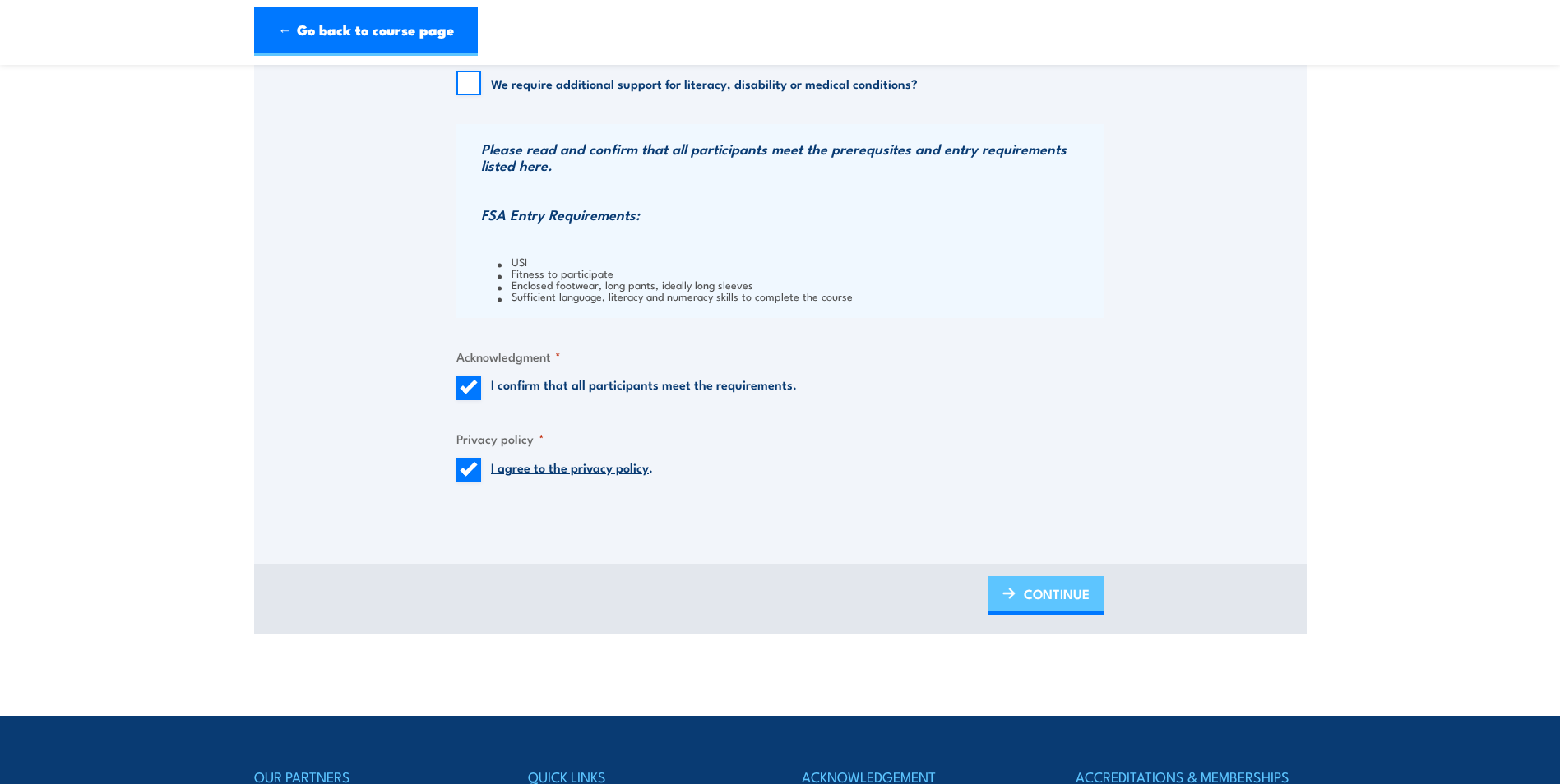
click at [1053, 594] on span "CONTINUE" at bounding box center [1056, 594] width 65 height 43
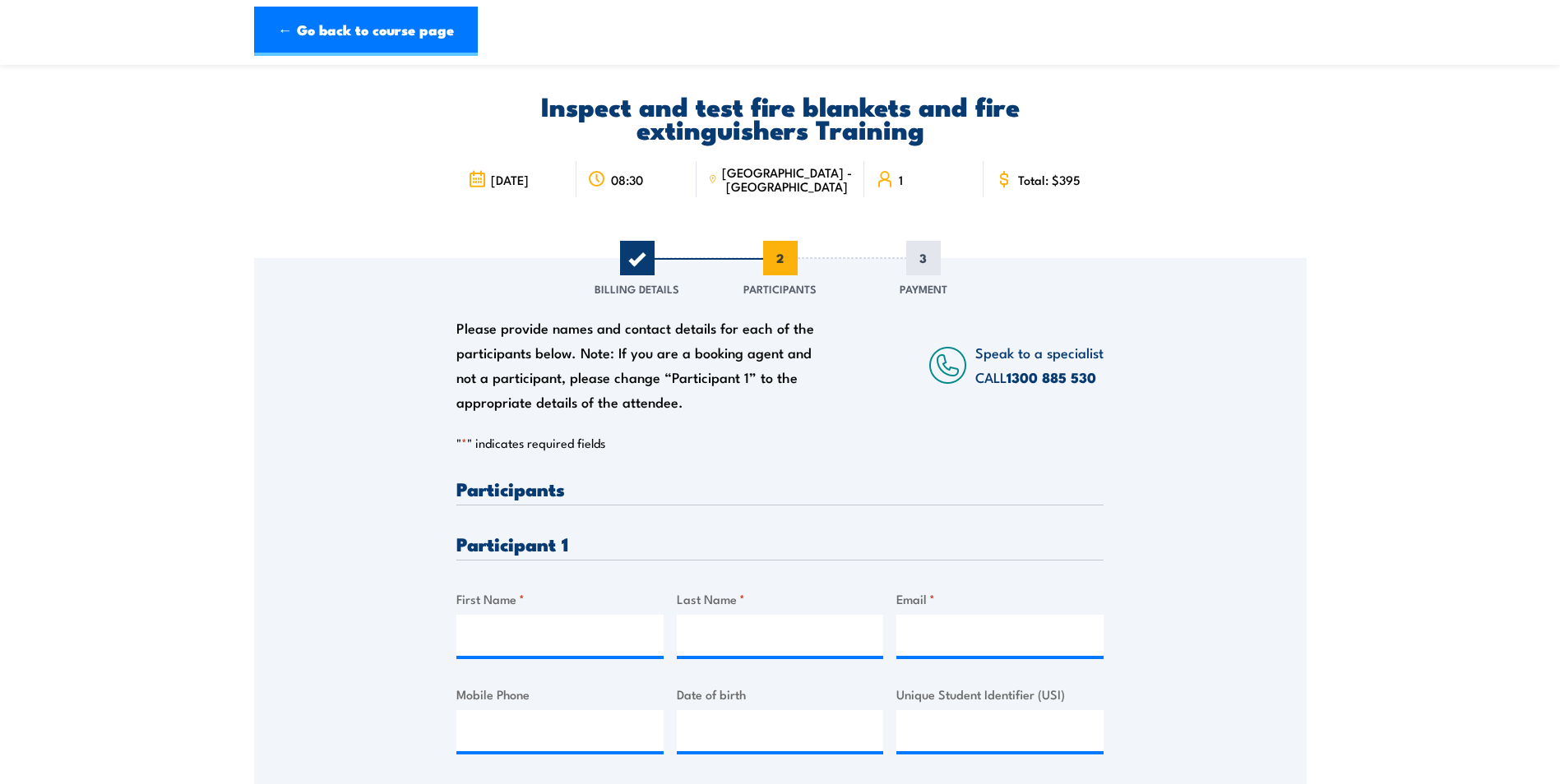
scroll to position [164, 0]
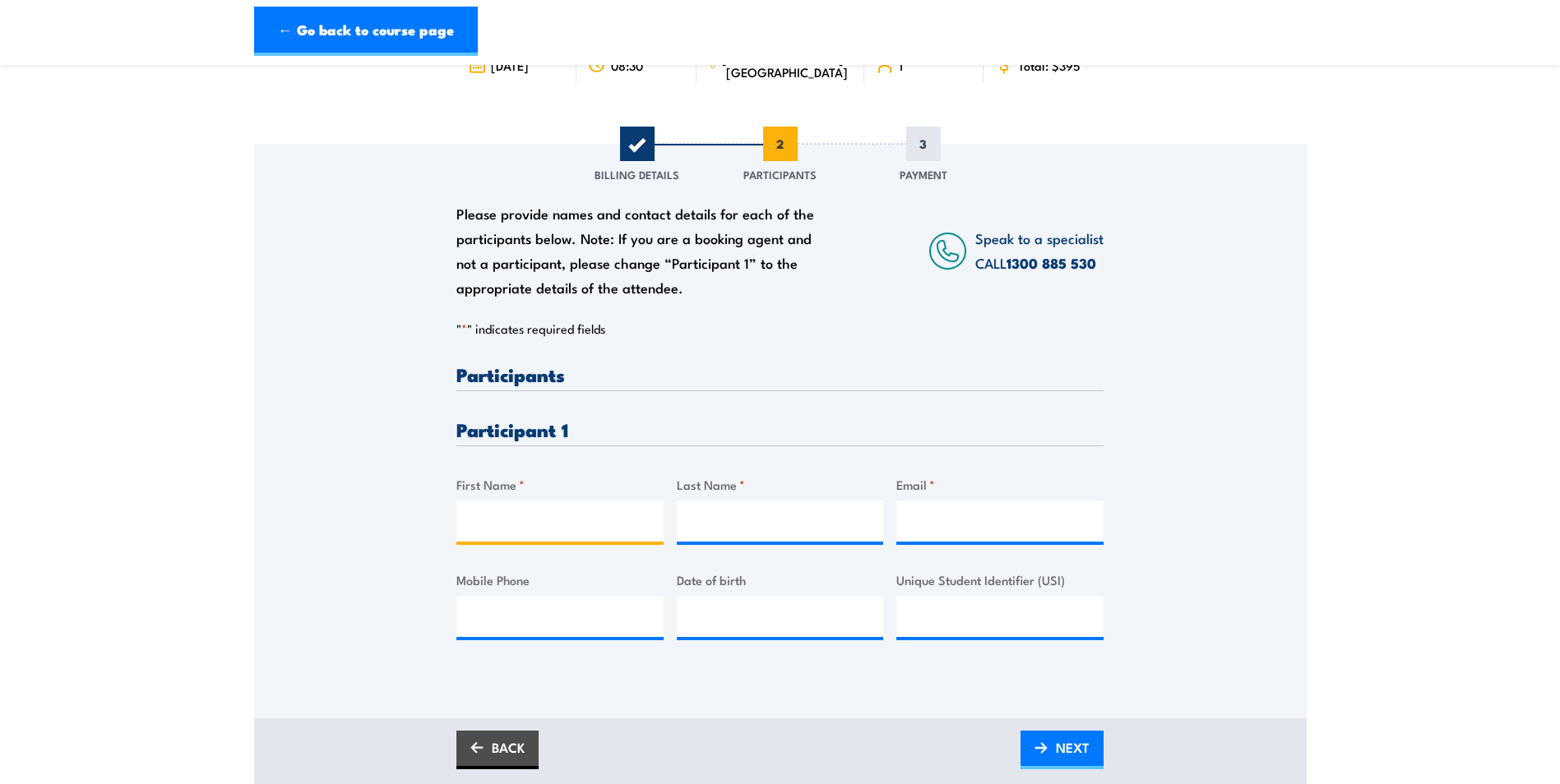
click at [553, 521] on input "First Name *" at bounding box center [561, 521] width 208 height 41
type input "[PERSON_NAME]"
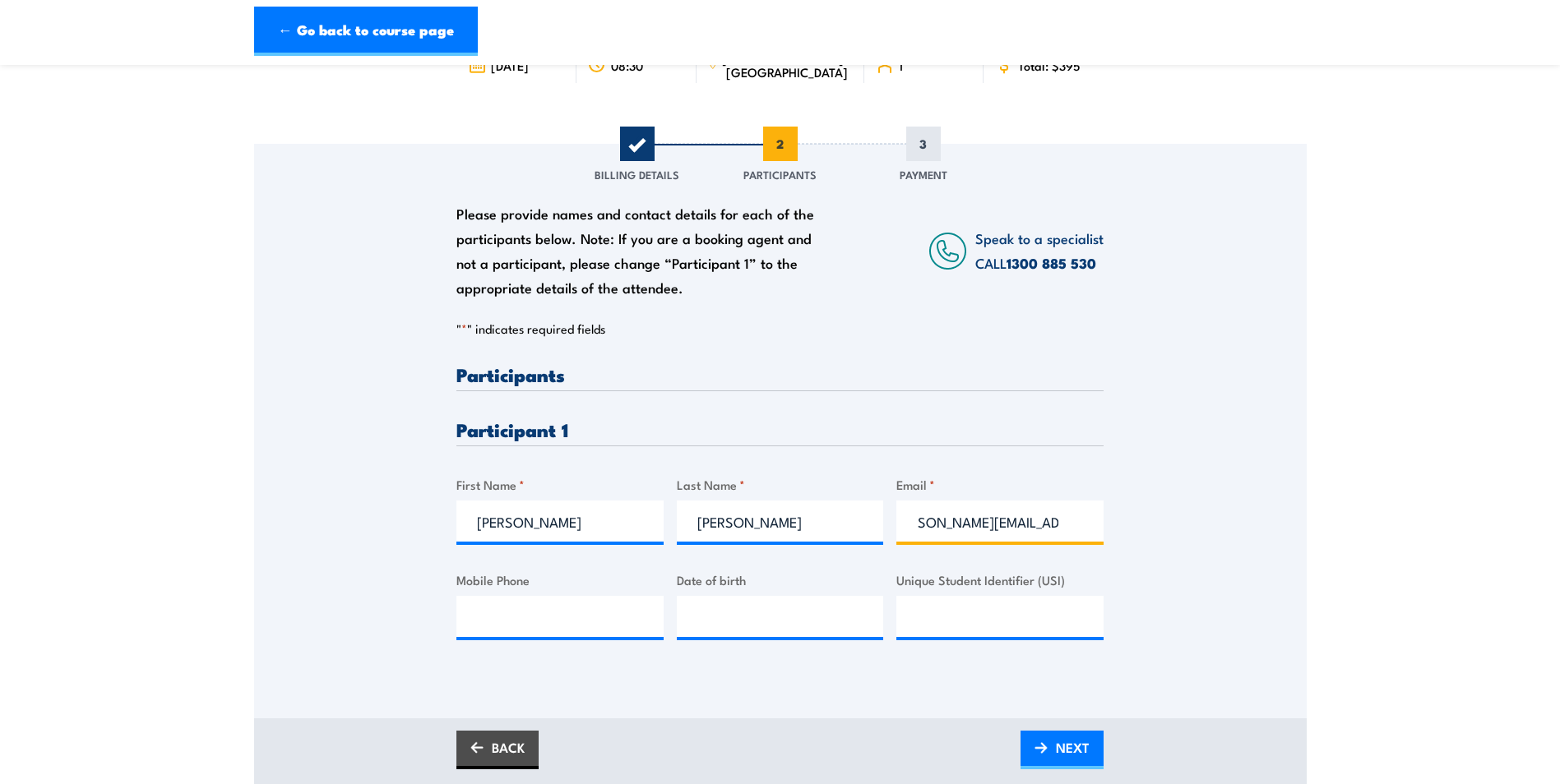
scroll to position [0, 38]
type input "[PERSON_NAME][EMAIL_ADDRESS][PERSON_NAME][DOMAIN_NAME]"
click at [533, 612] on input "Mobile Phone" at bounding box center [561, 616] width 208 height 41
click at [798, 654] on div "Please provide names and contact details for each of the participants below. No…" at bounding box center [780, 515] width 647 height 301
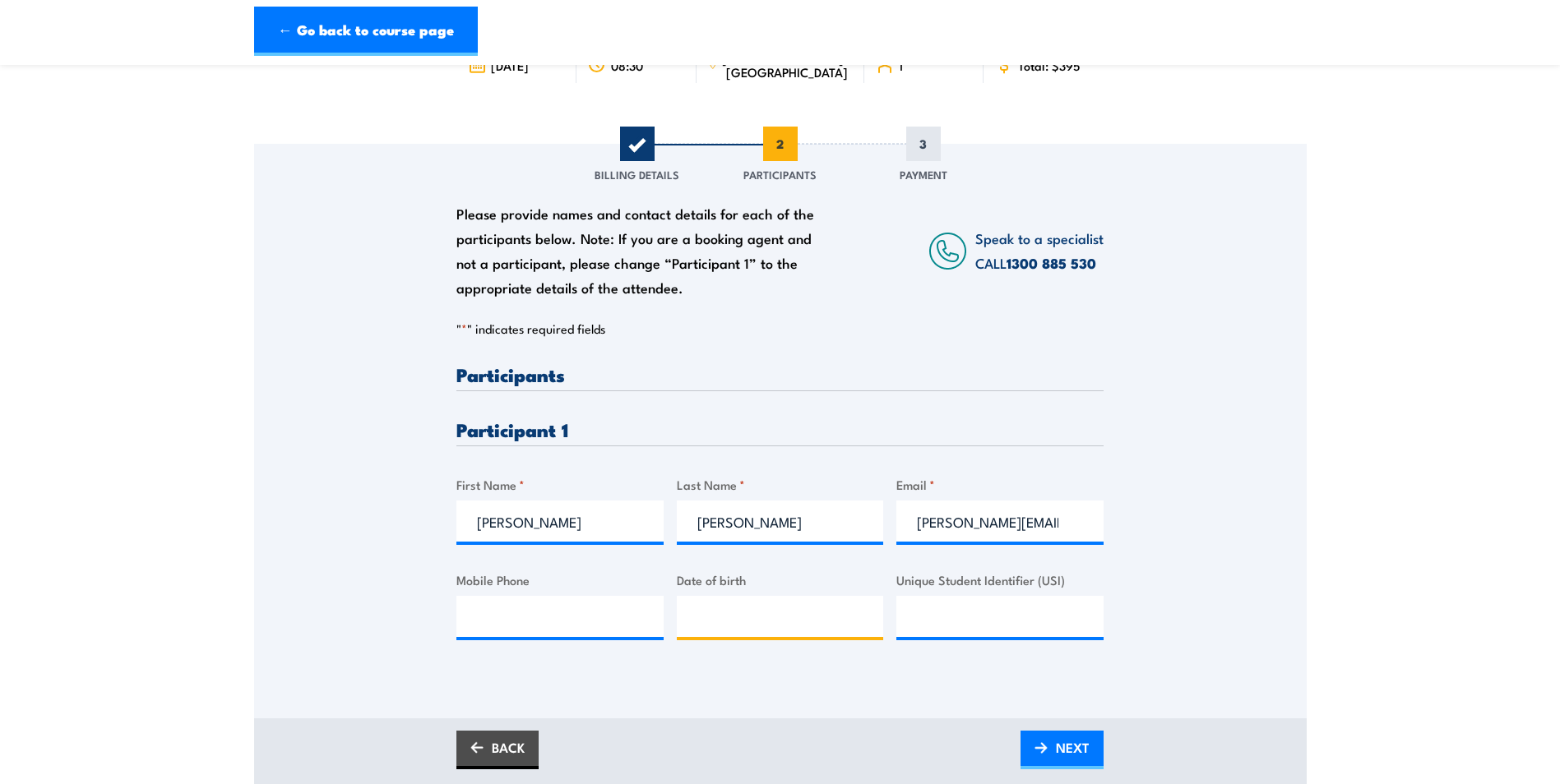
type input "__/__/____"
click at [795, 627] on input "__/__/____" at bounding box center [781, 616] width 208 height 41
click at [561, 611] on input "Mobile Phone" at bounding box center [561, 616] width 208 height 41
click at [405, 566] on div "Please provide names and contact details for each of the participants below. No…" at bounding box center [781, 408] width 1053 height 529
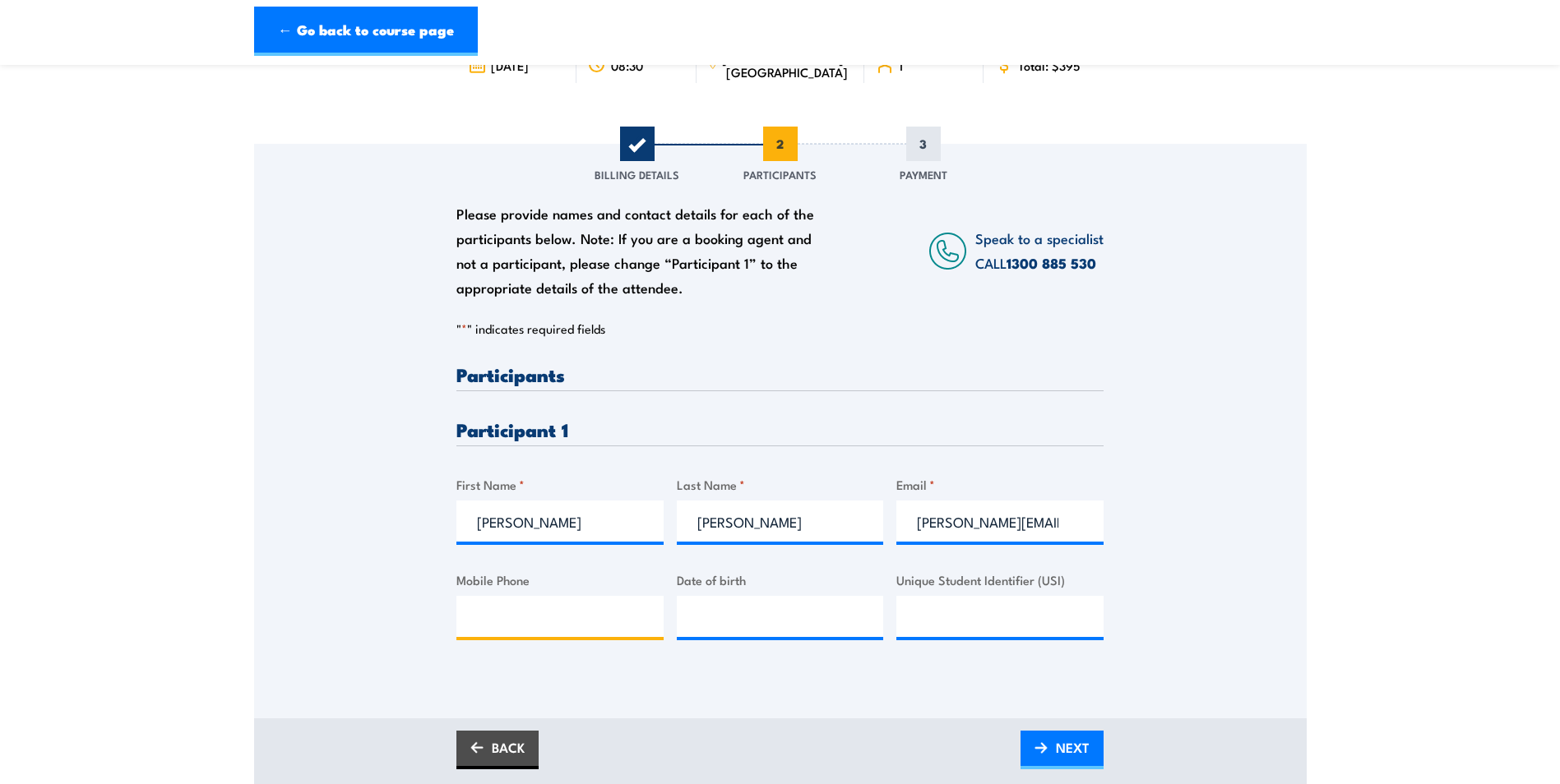
click at [468, 601] on input "Mobile Phone" at bounding box center [561, 616] width 208 height 41
click at [792, 637] on div at bounding box center [781, 616] width 208 height 41
click at [568, 618] on input "Mobile Phone" at bounding box center [561, 616] width 208 height 41
click at [1274, 561] on div "Please provide names and contact details for each of the participants below. No…" at bounding box center [781, 408] width 1053 height 529
click at [493, 601] on input "Mobile Phone" at bounding box center [561, 616] width 208 height 41
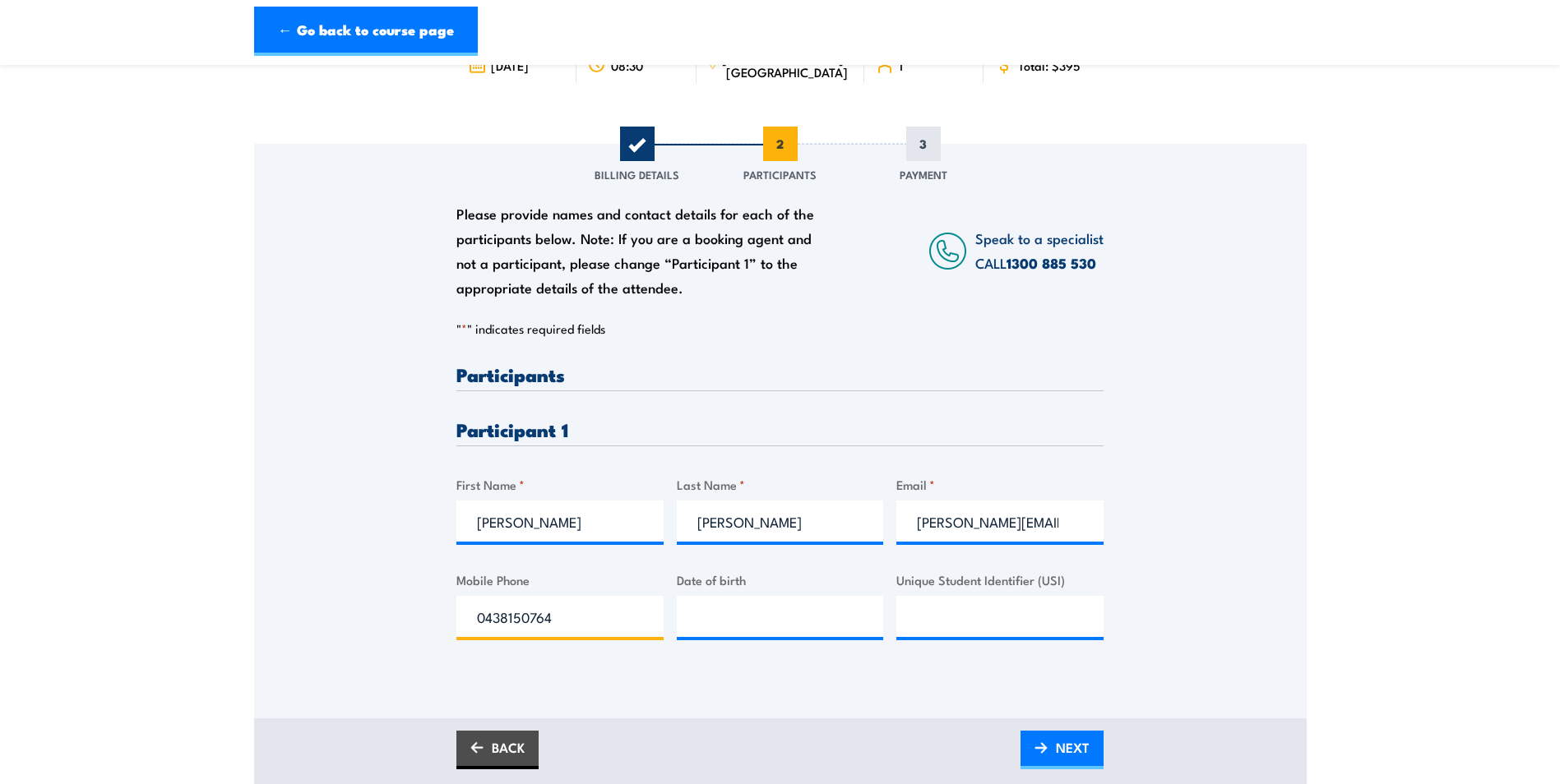
type input "0438150764"
click at [695, 627] on input "__/__/____" at bounding box center [781, 616] width 208 height 41
type input "[DATE]"
click at [1264, 527] on div "Please provide names and contact details for each of the participants below. No…" at bounding box center [781, 408] width 1053 height 529
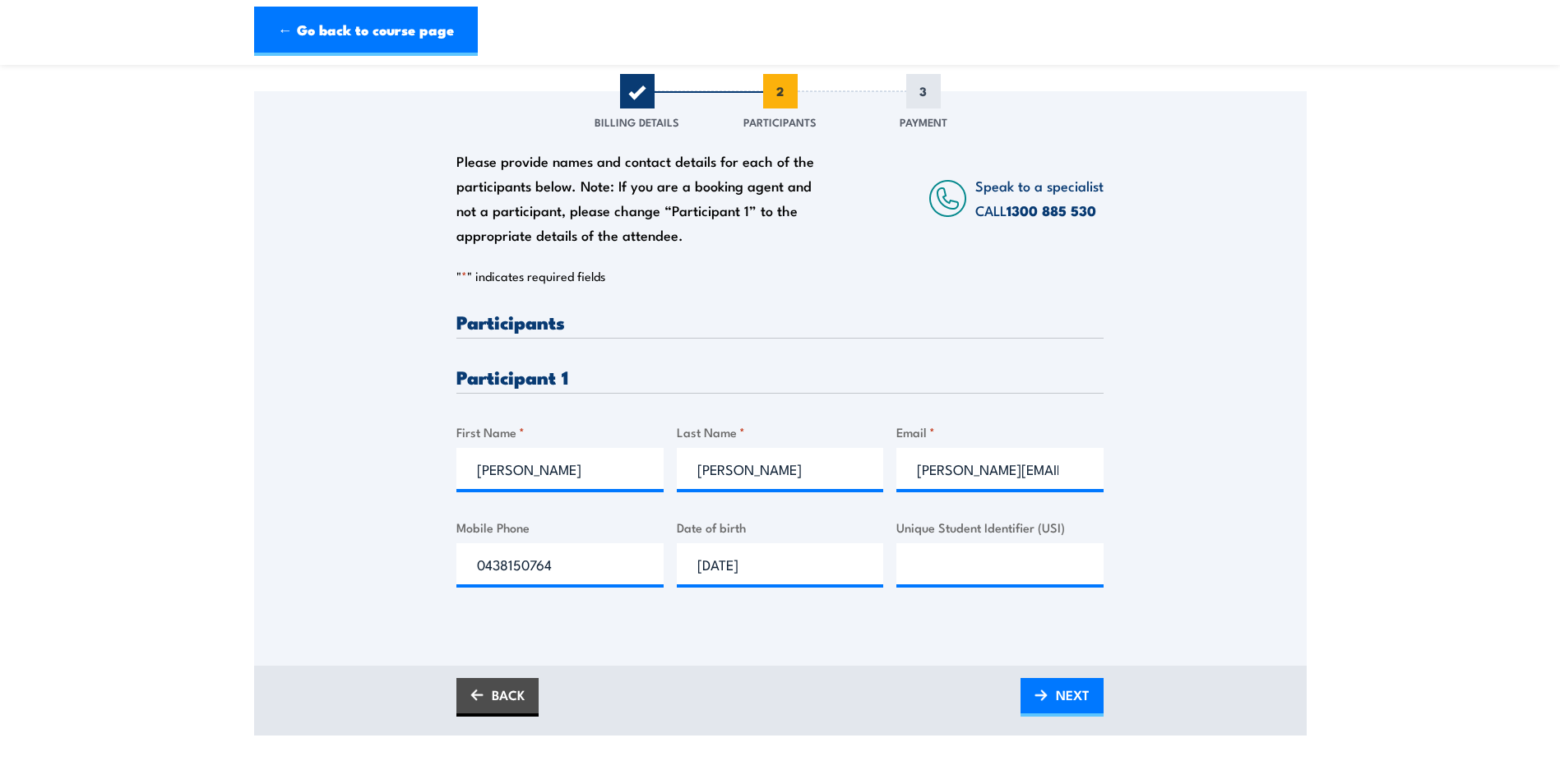
scroll to position [247, 0]
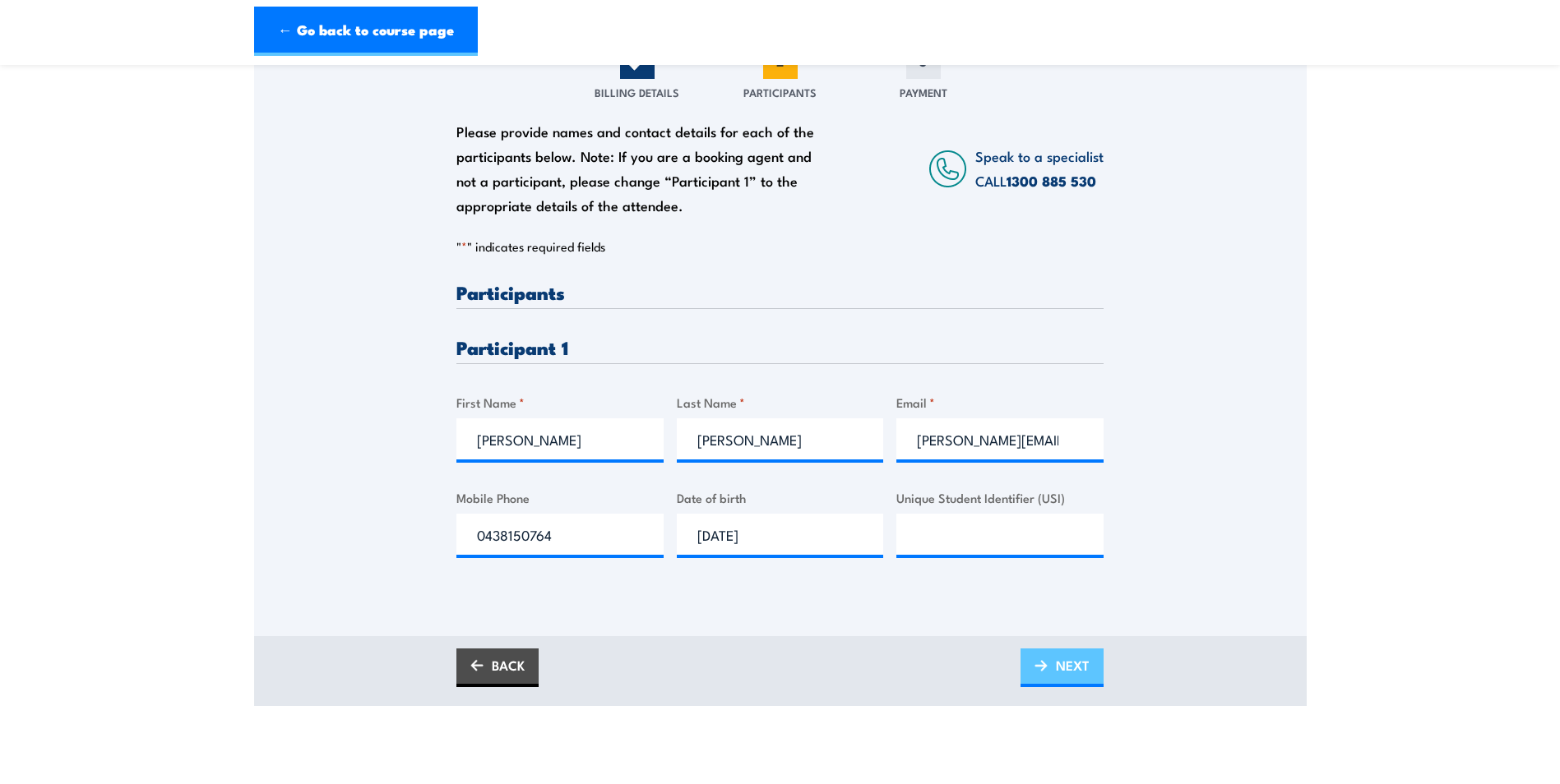
click at [1069, 672] on span "NEXT" at bounding box center [1073, 665] width 34 height 43
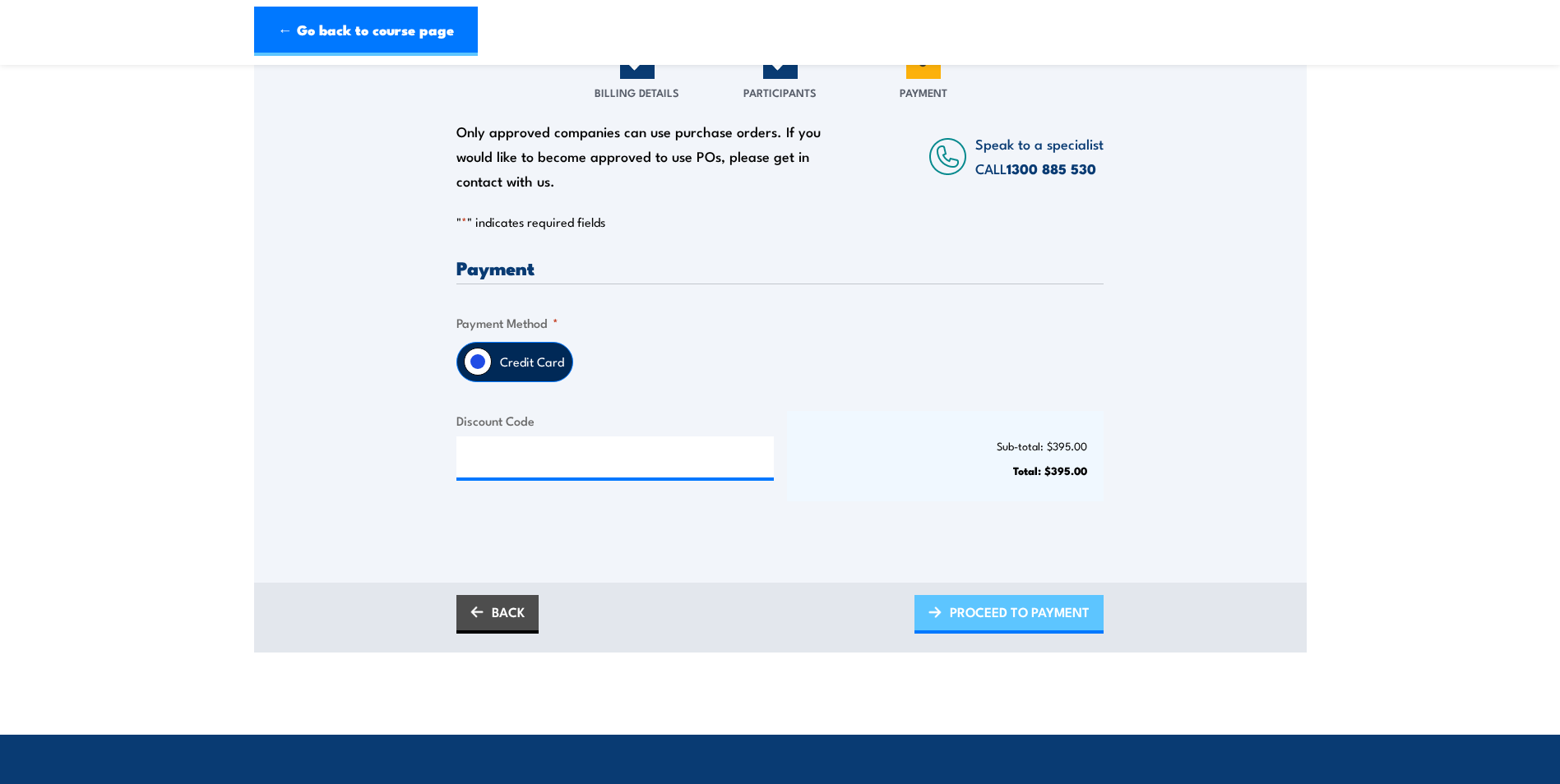
click at [1043, 630] on link "PROCEED TO PAYMENT" at bounding box center [1009, 614] width 189 height 38
